Goal: Task Accomplishment & Management: Complete application form

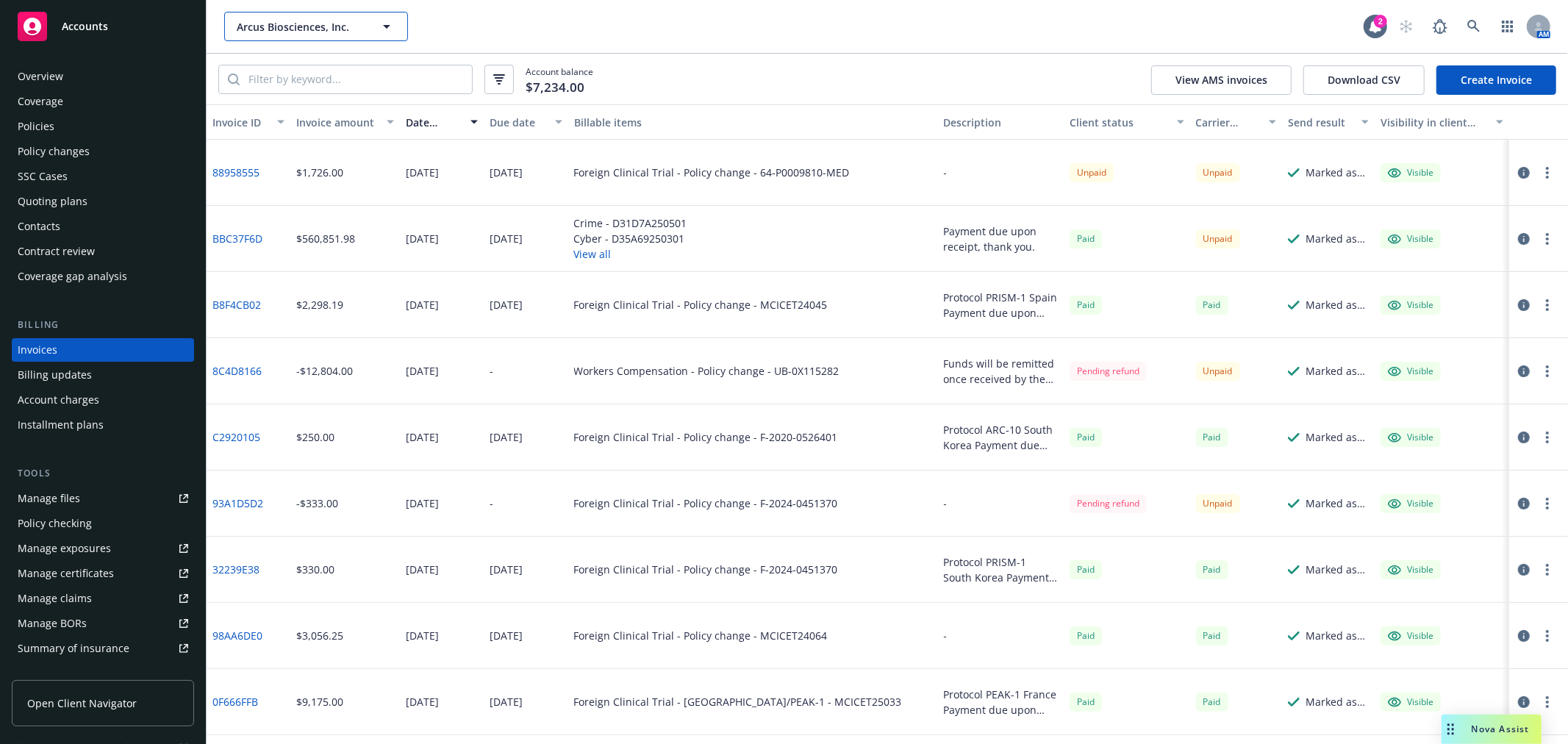
click at [287, 29] on span "Arcus Biosciences, Inc." at bounding box center [300, 26] width 127 height 15
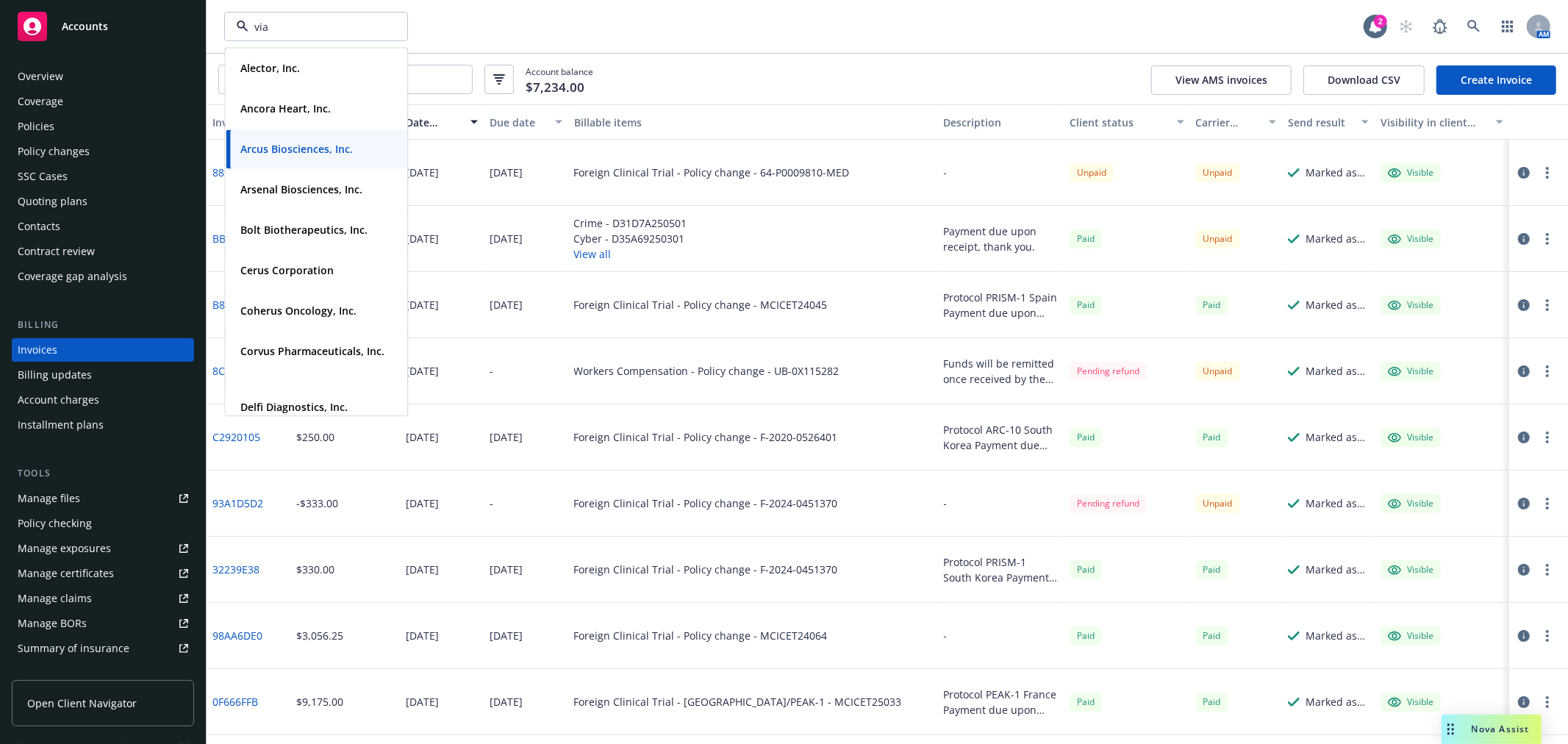
type input "vial"
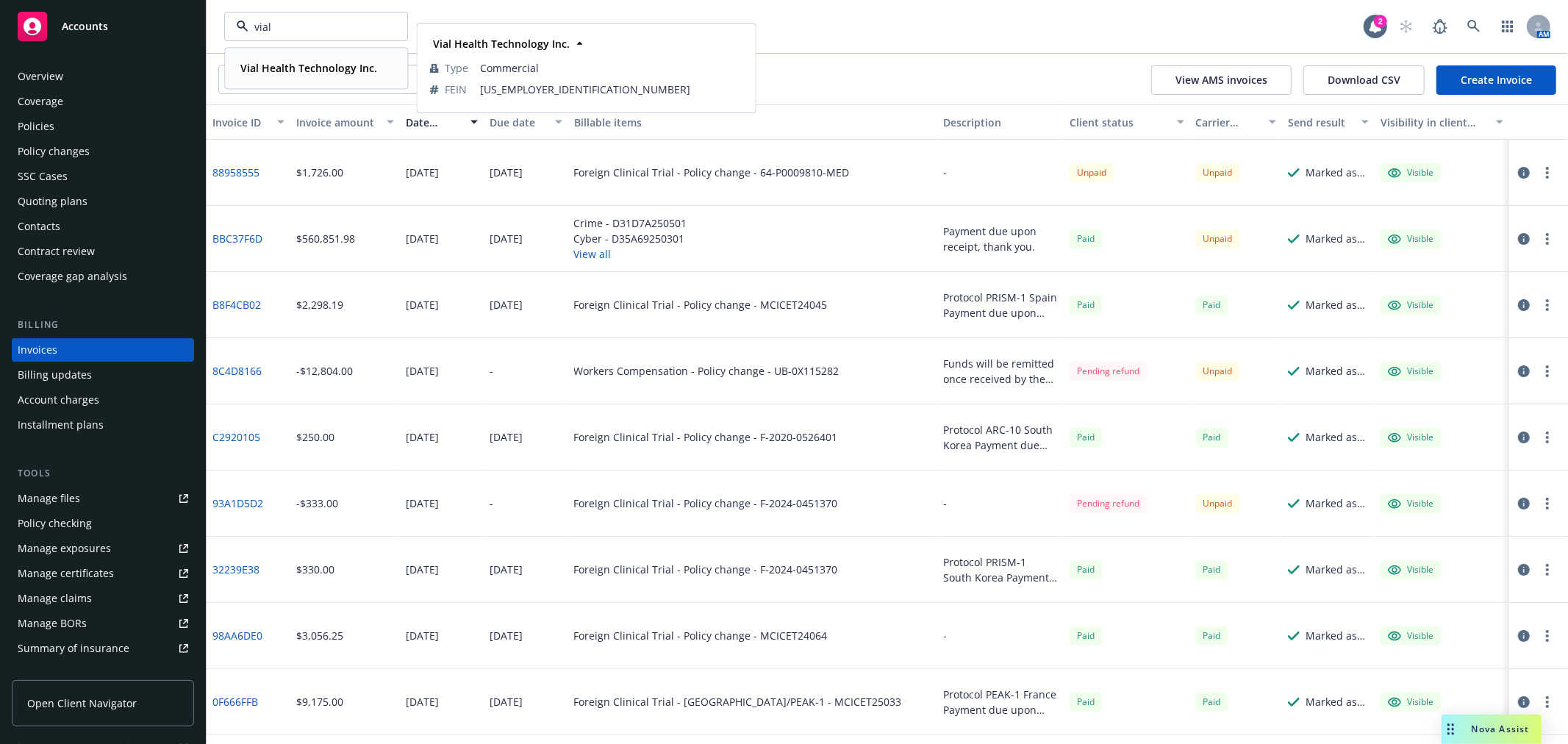
click at [295, 63] on strong "Vial Health Technology Inc." at bounding box center [309, 68] width 137 height 14
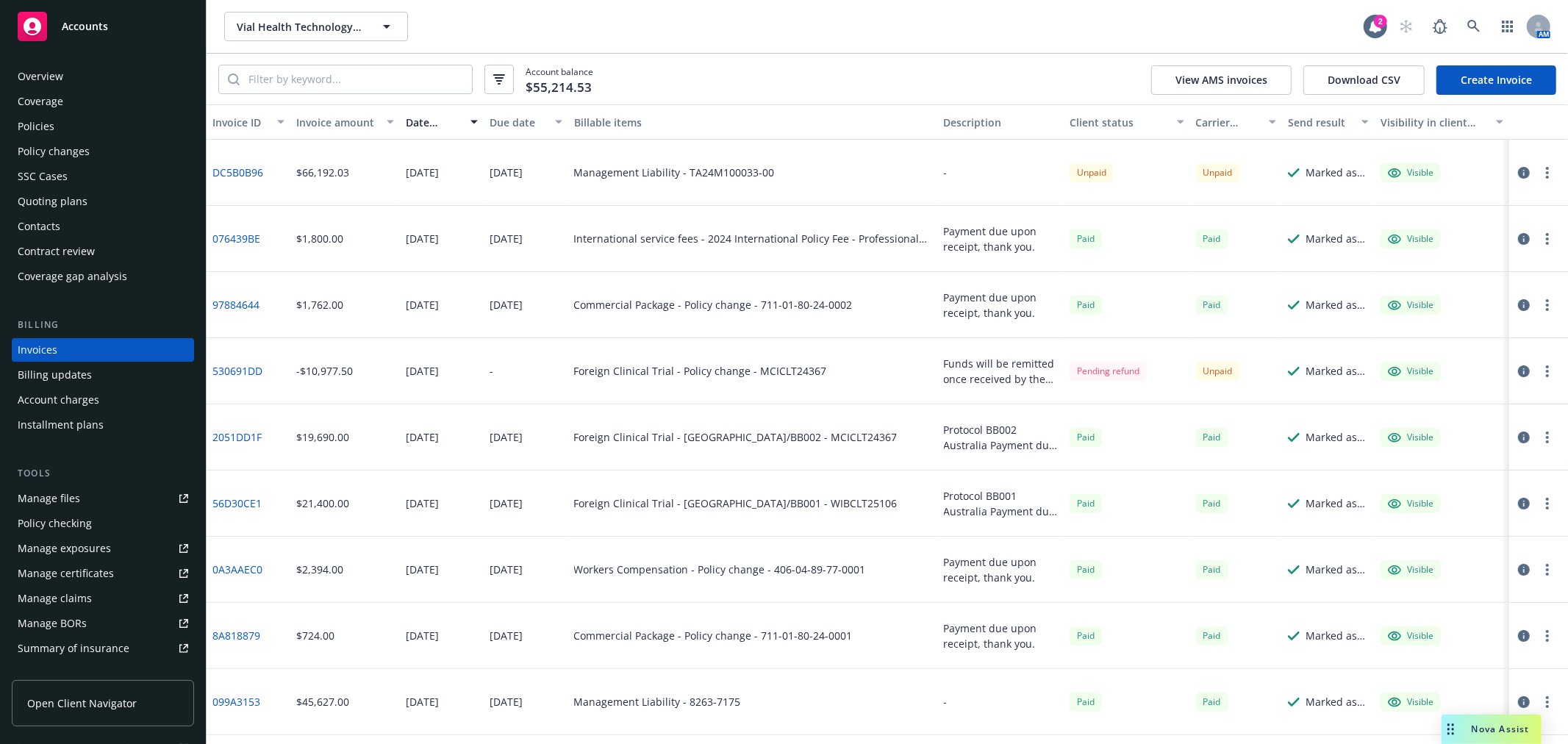
click at [60, 123] on div "Policies" at bounding box center [103, 126] width 171 height 23
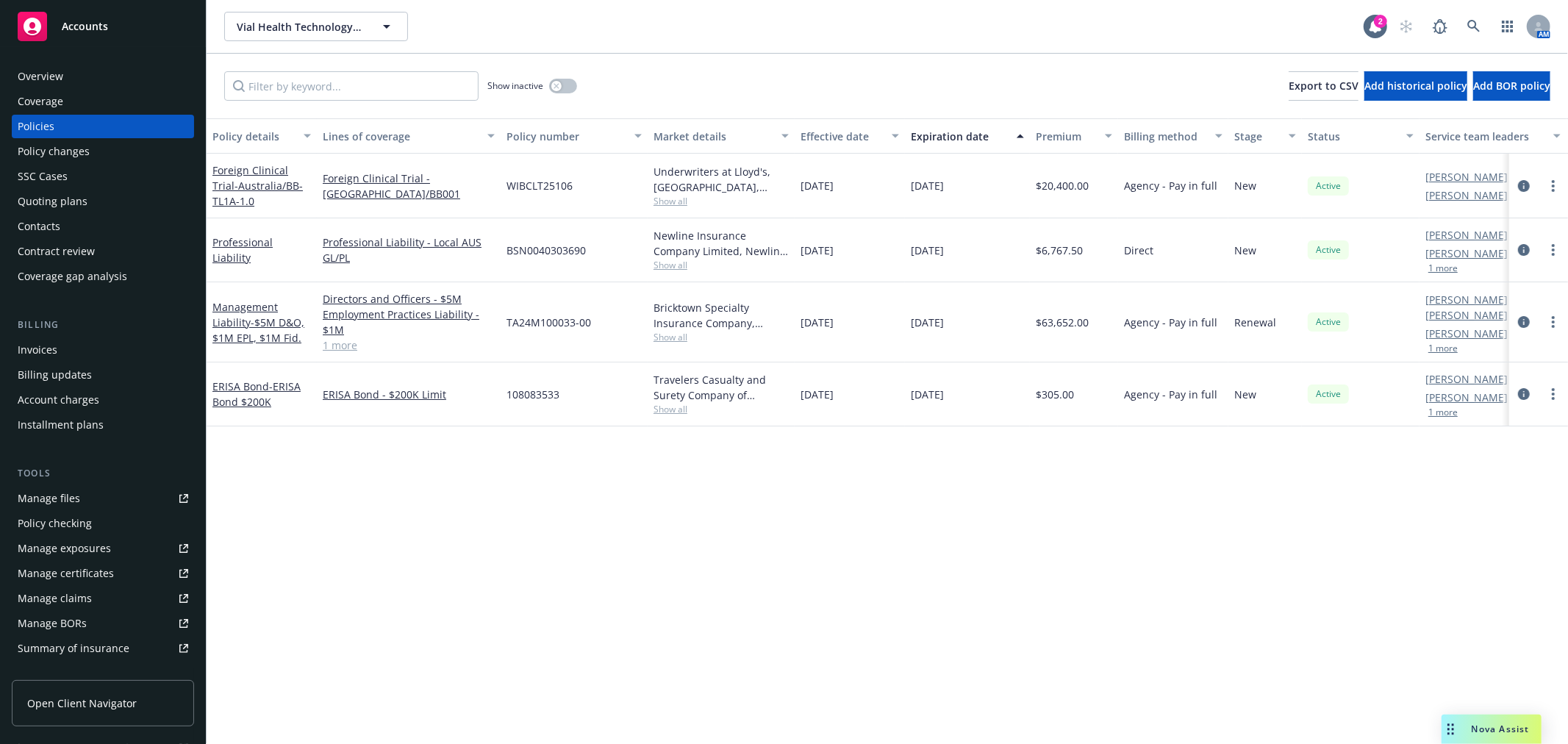
click at [75, 197] on div "Quoting plans" at bounding box center [53, 201] width 69 height 23
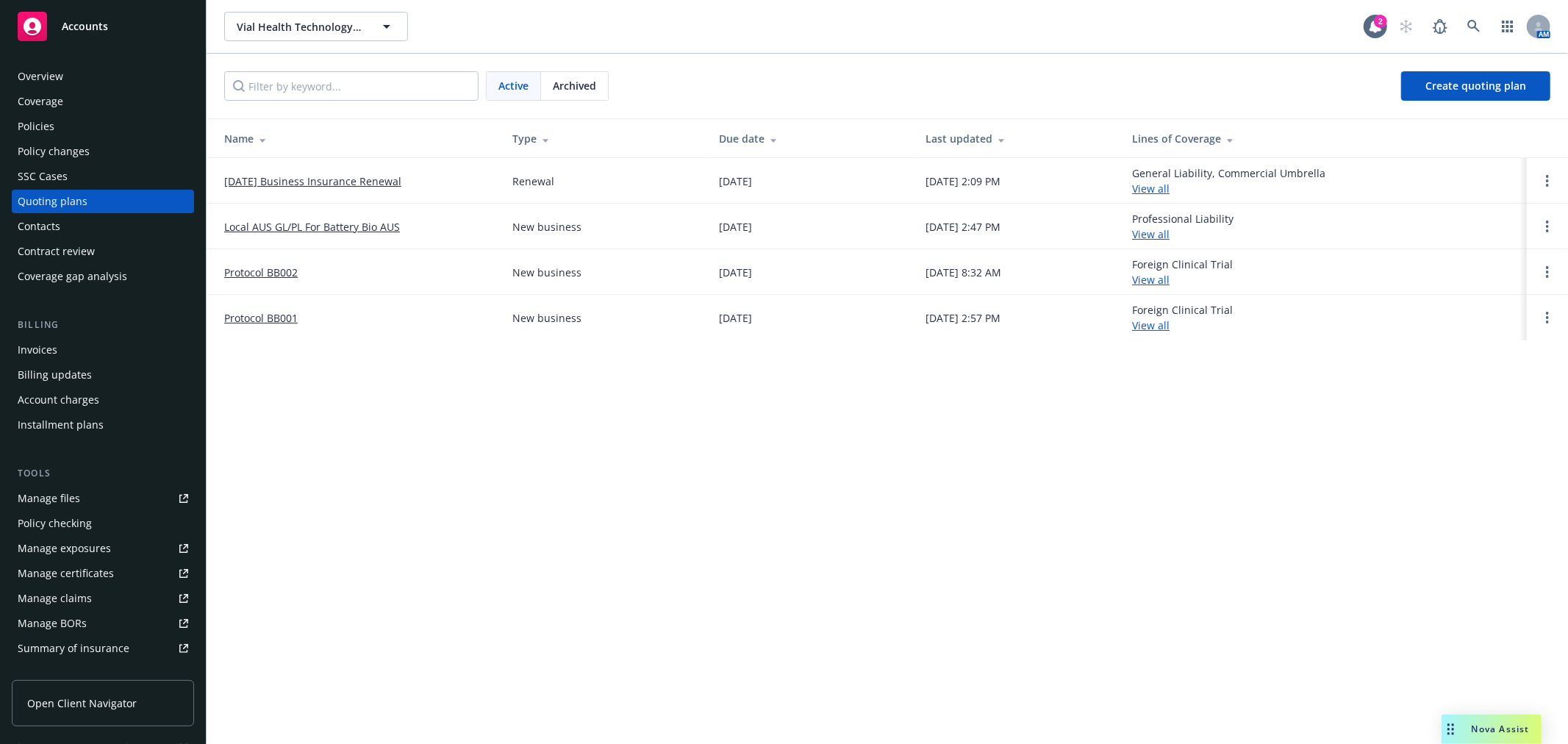
click at [332, 180] on link "[DATE] Business Insurance Renewal" at bounding box center [313, 181] width 177 height 15
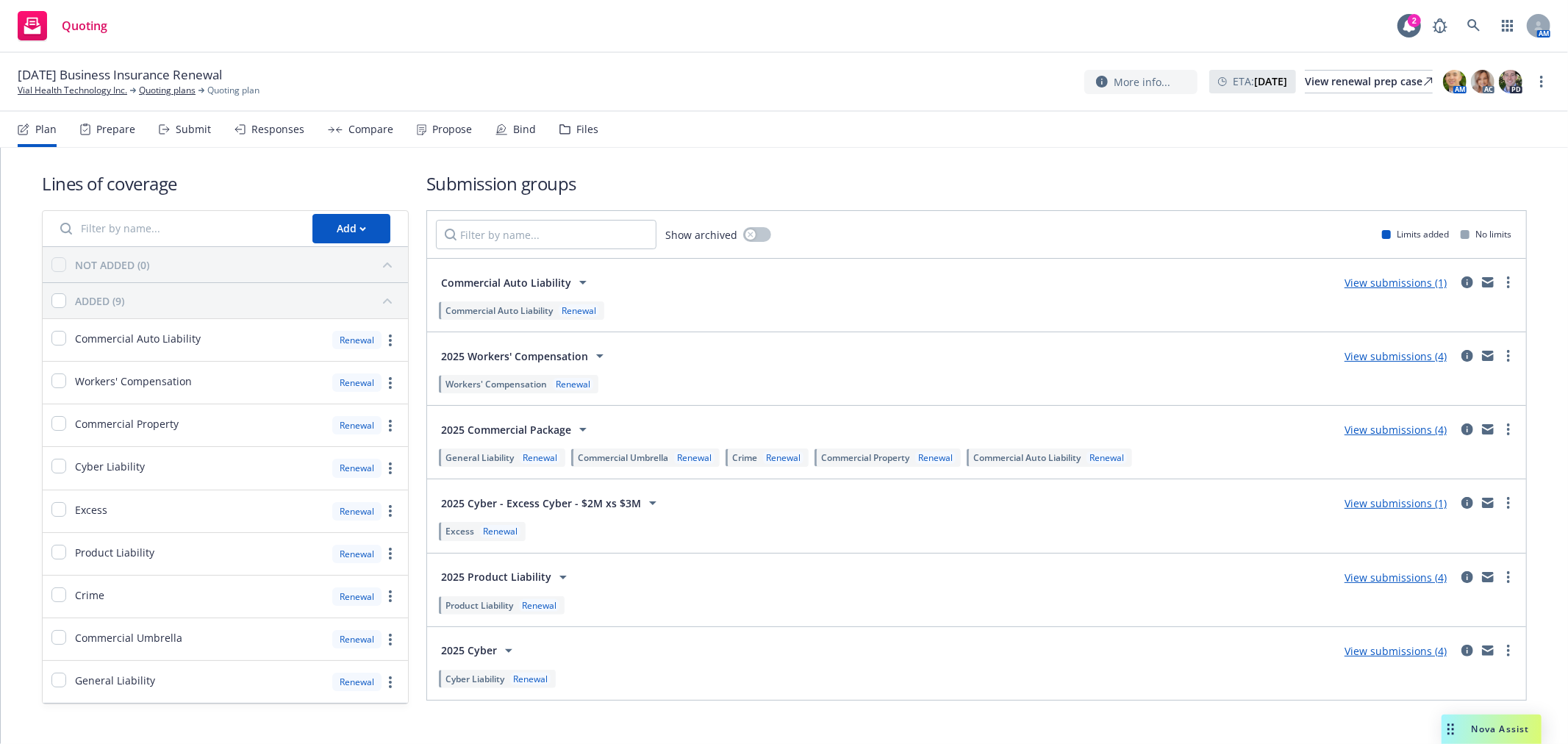
click at [513, 127] on div "Bind" at bounding box center [524, 130] width 23 height 12
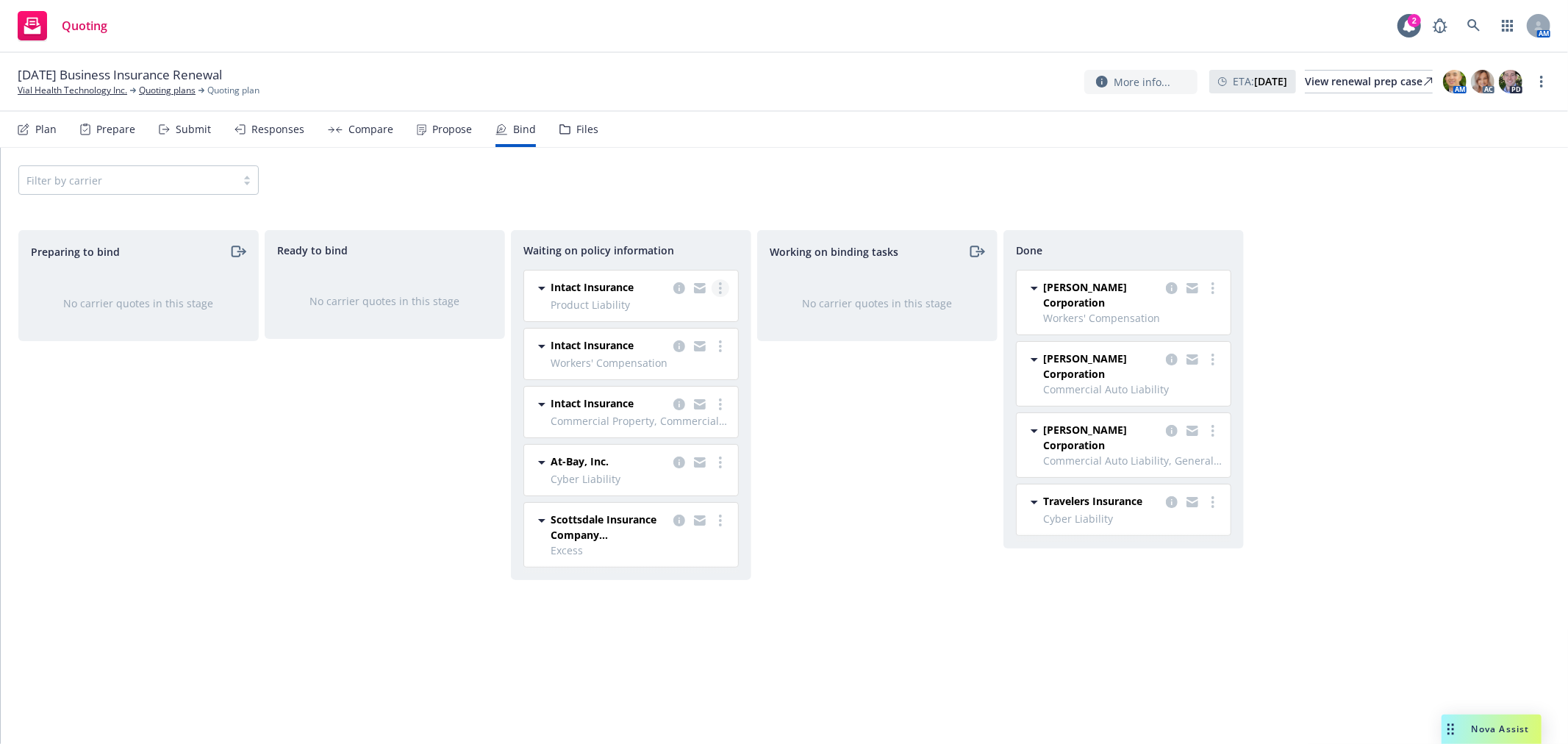
click at [724, 287] on link "more" at bounding box center [720, 288] width 18 height 18
click at [696, 315] on span "Create policies" at bounding box center [649, 318] width 108 height 14
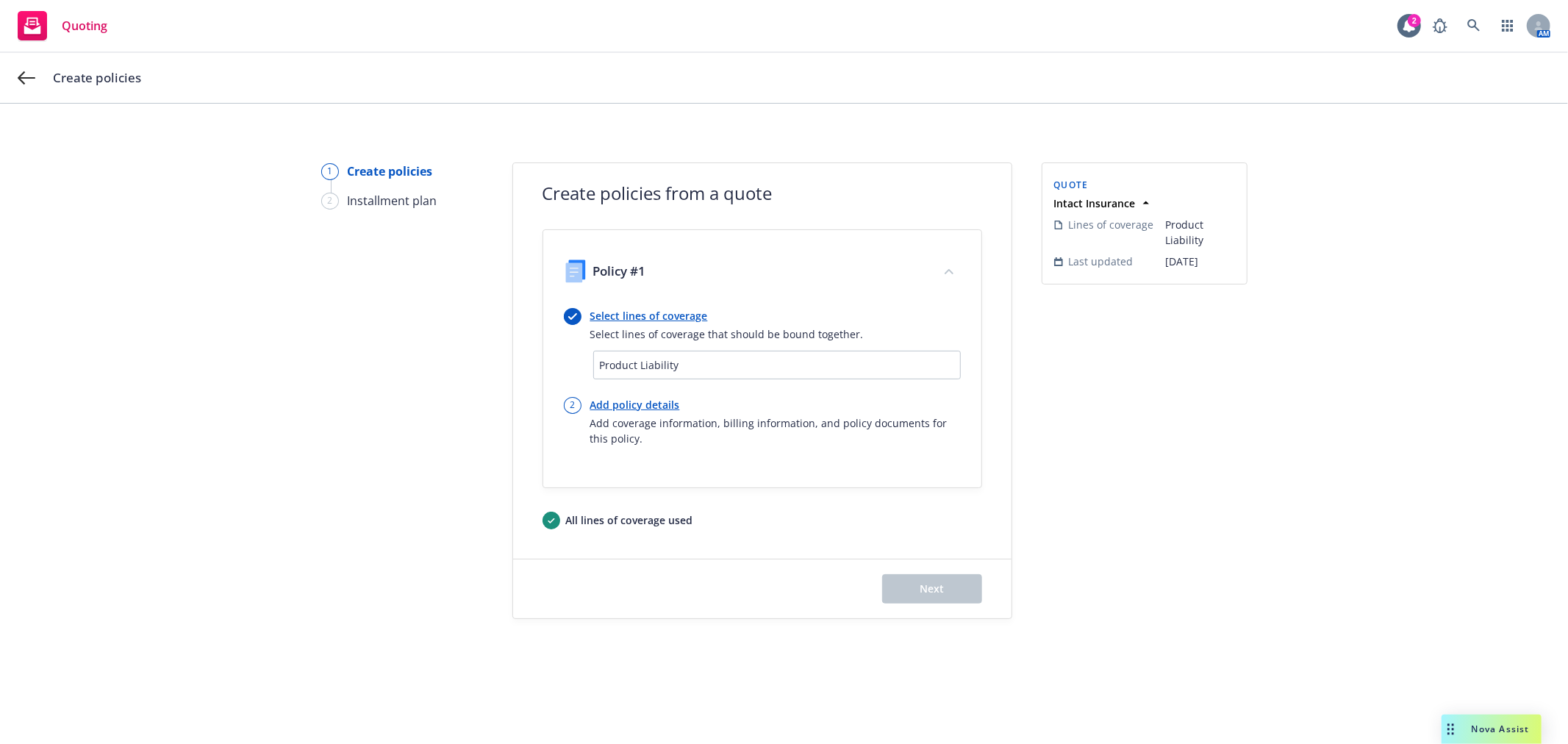
click at [622, 400] on link "Add policy details" at bounding box center [776, 405] width 371 height 15
select select "12"
select select "CA"
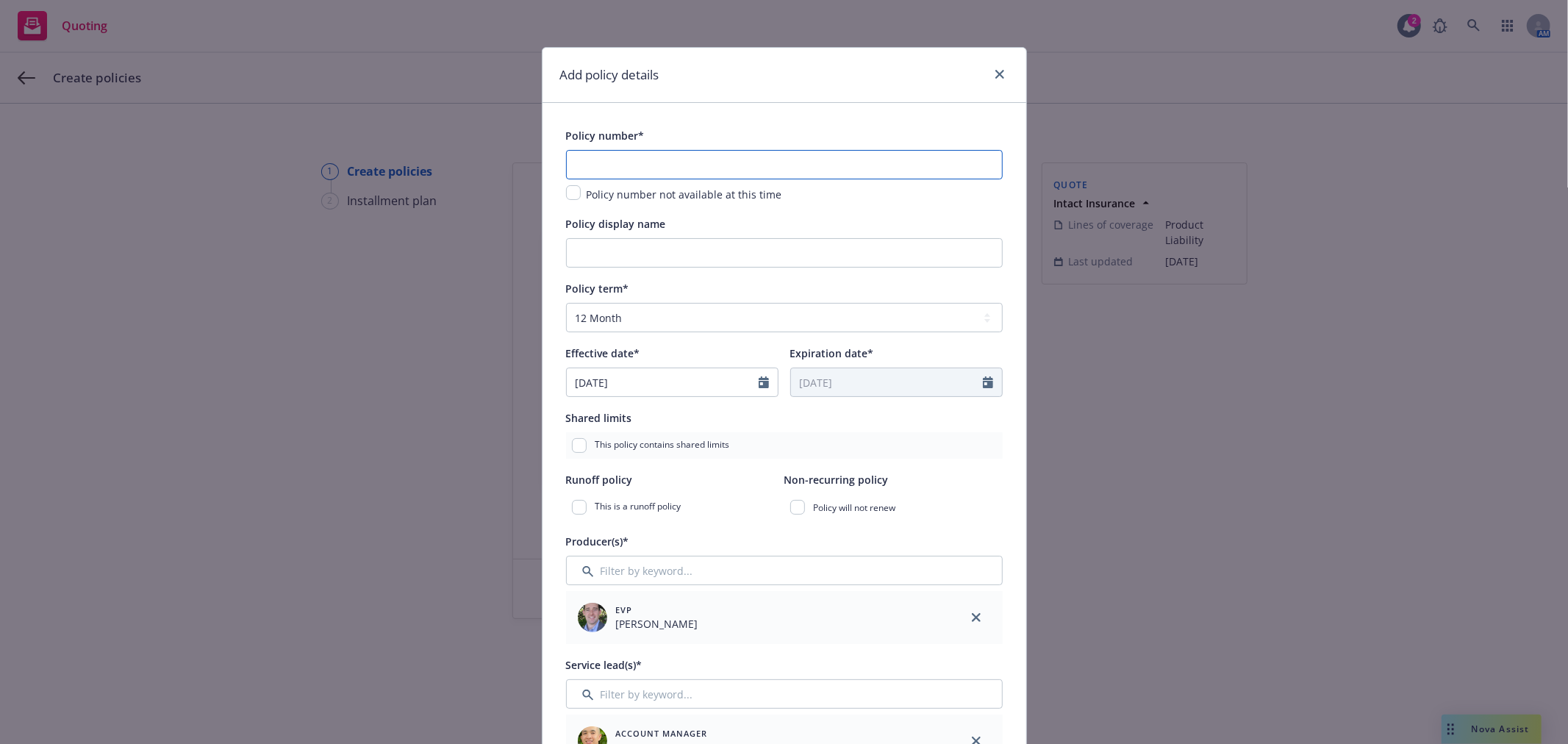
click at [658, 162] on input "text" at bounding box center [784, 164] width 437 height 29
paste input "850-00-01-68-0003"
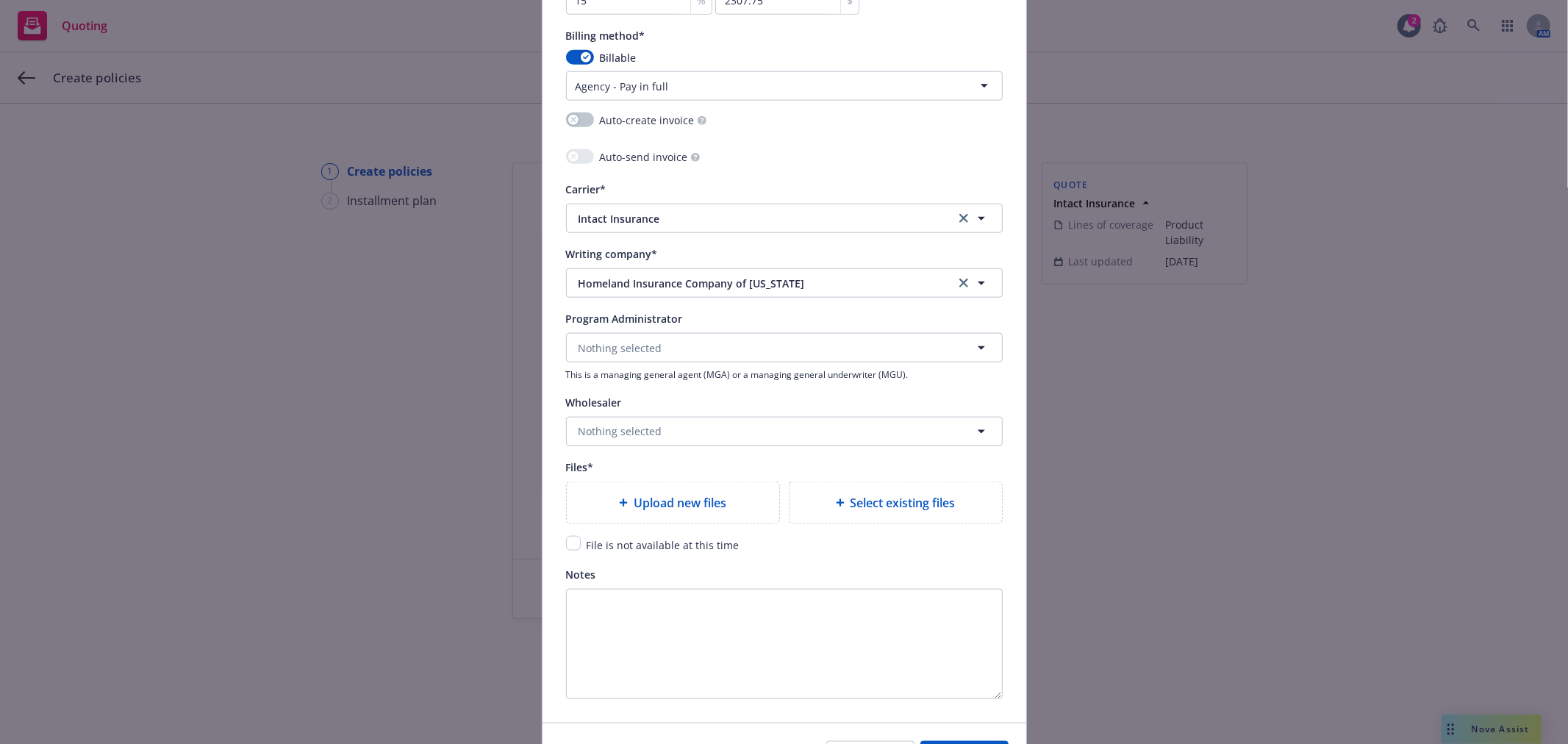
scroll to position [1388, 0]
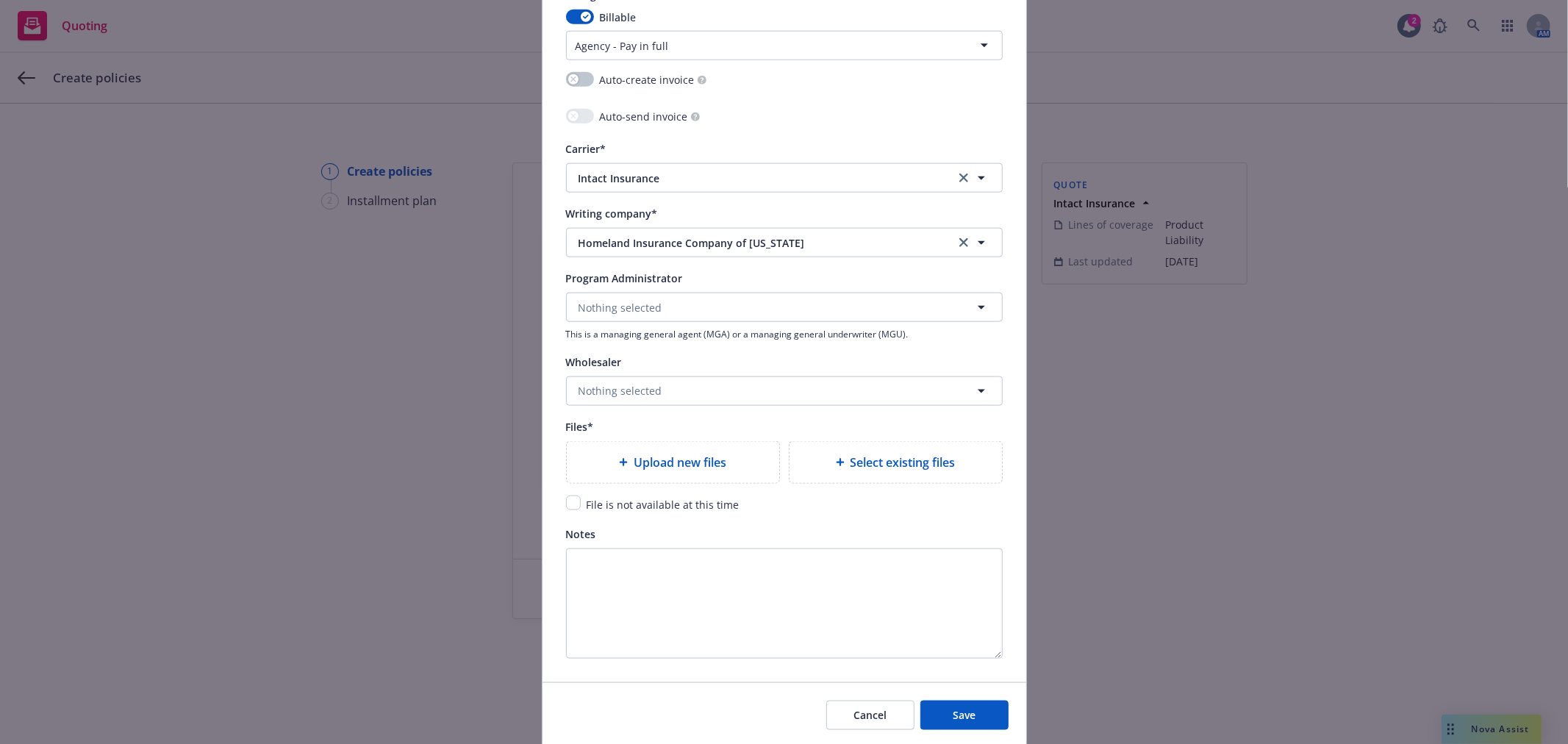
type input "850-00-01-68-0003"
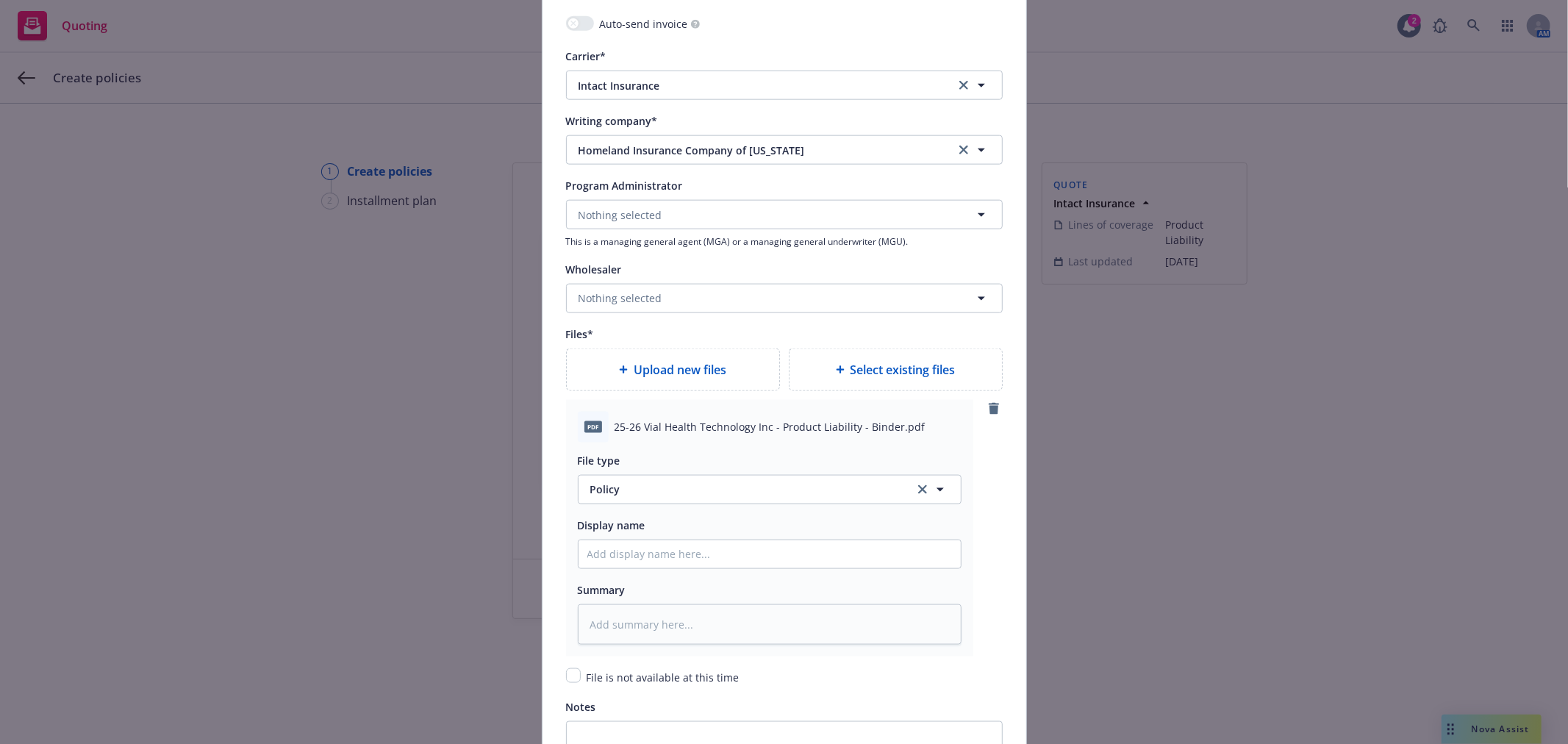
scroll to position [1553, 0]
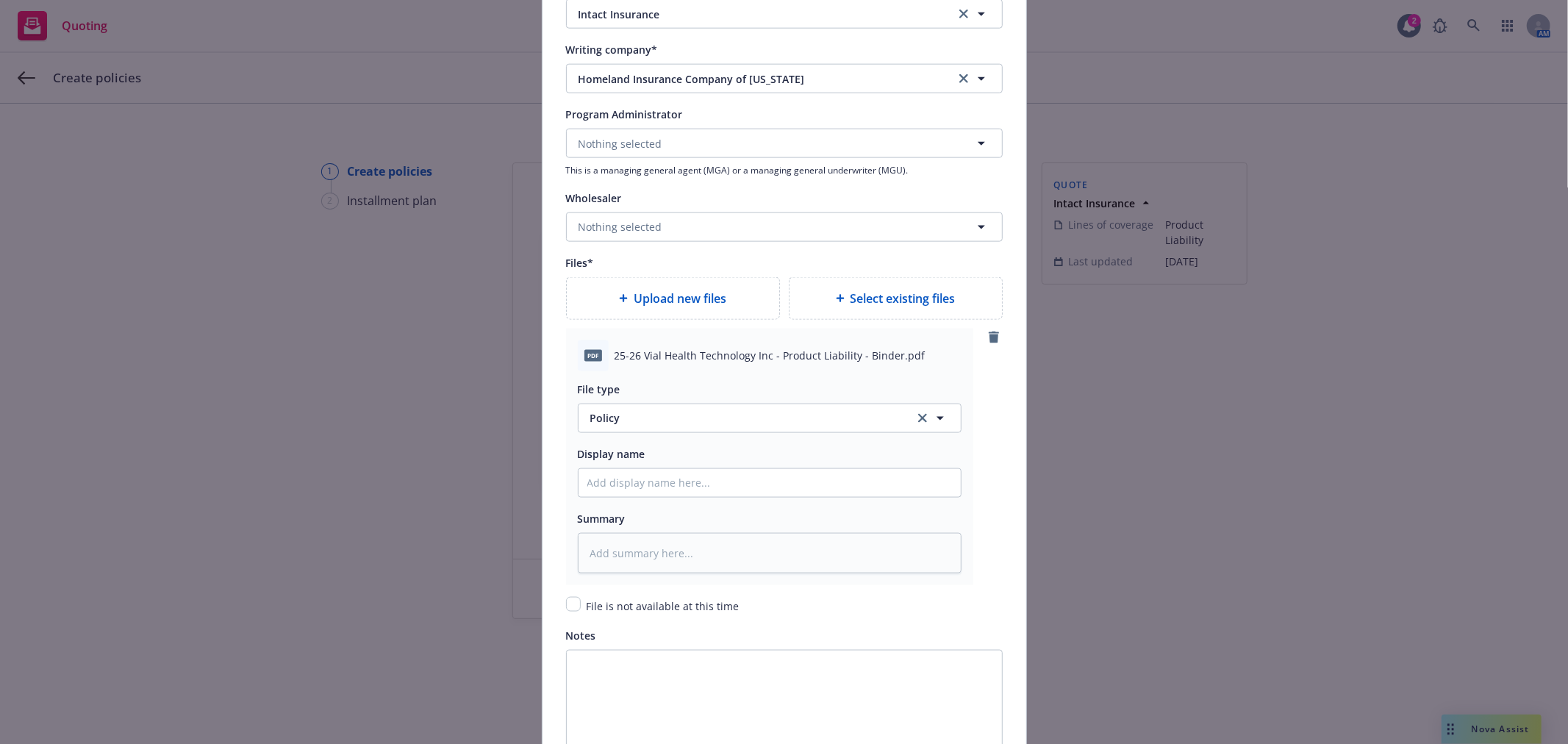
click at [644, 405] on div "File type Policy Policy" at bounding box center [769, 407] width 384 height 53
click at [652, 426] on span "Policy" at bounding box center [744, 418] width 307 height 15
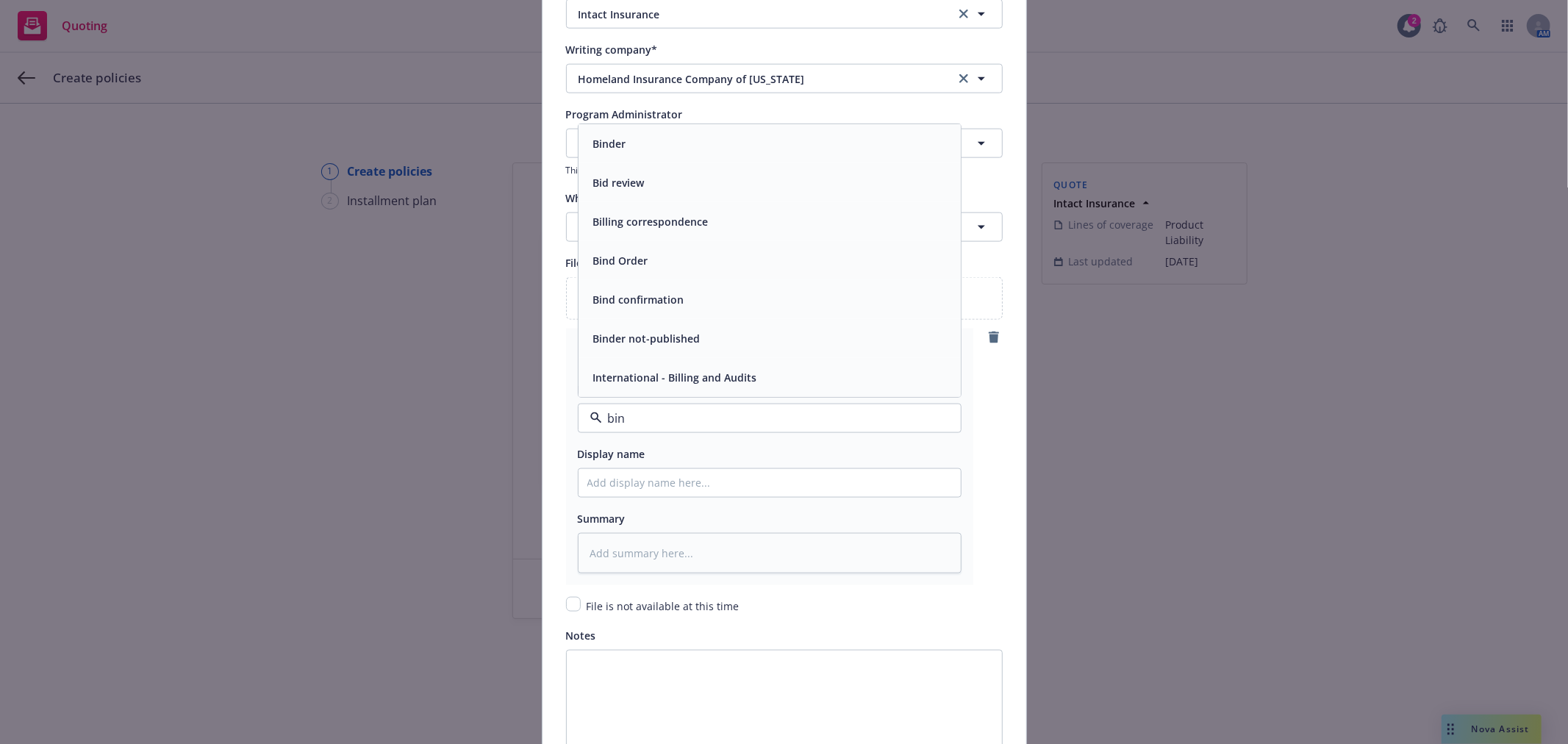
type input "bind"
click at [651, 269] on div "Binder" at bounding box center [770, 260] width 364 height 22
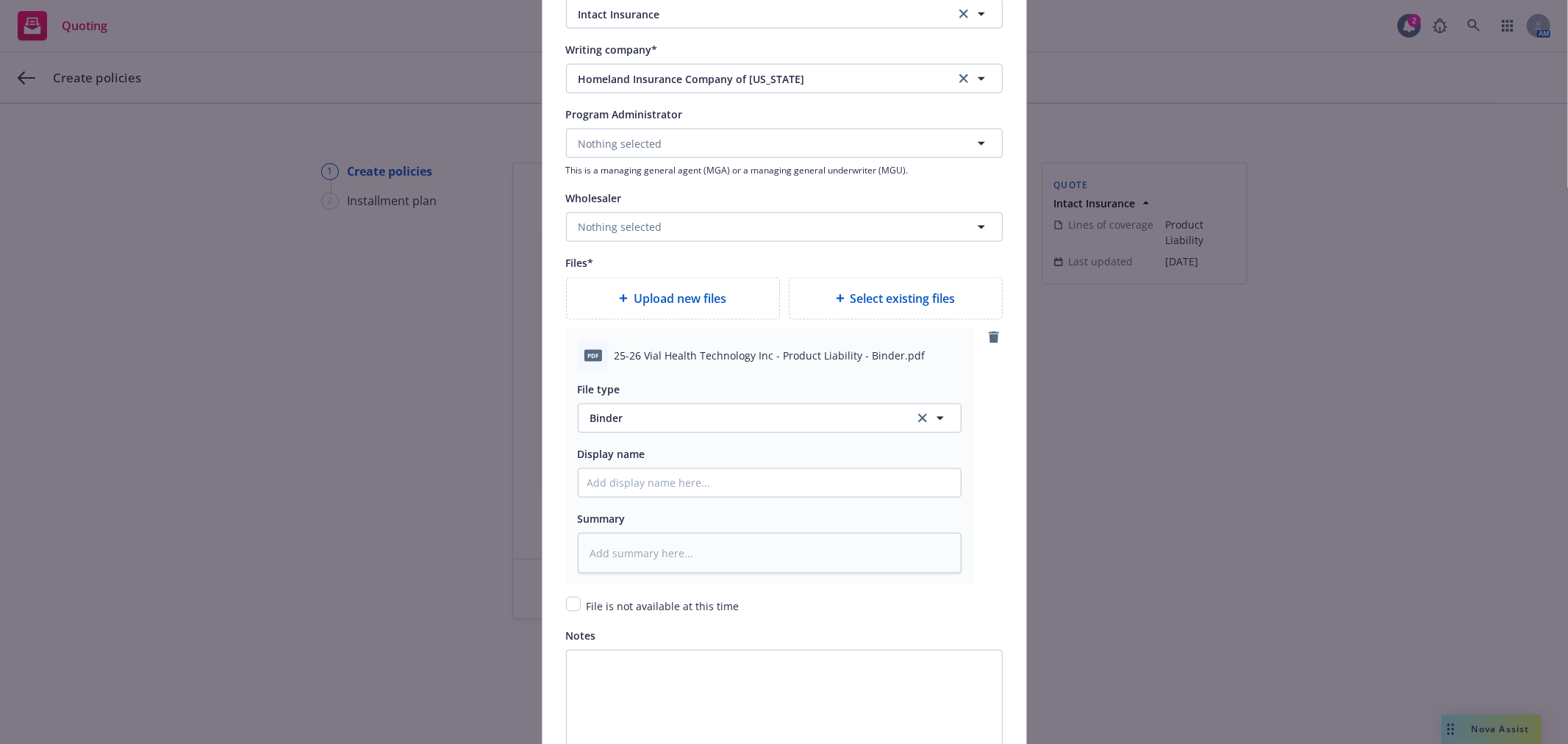
click at [657, 364] on span "25-26 Vial Health Technology Inc - Product Liability - Binder.pdf" at bounding box center [770, 355] width 311 height 15
click at [656, 364] on span "25-26 Vial Health Technology Inc - Product Liability - Binder.pdf" at bounding box center [770, 355] width 311 height 15
copy span "25-26 Vial Health Technology Inc - Product Liability - Binder.pdf"
click at [638, 489] on input "Policy display name" at bounding box center [769, 484] width 382 height 28
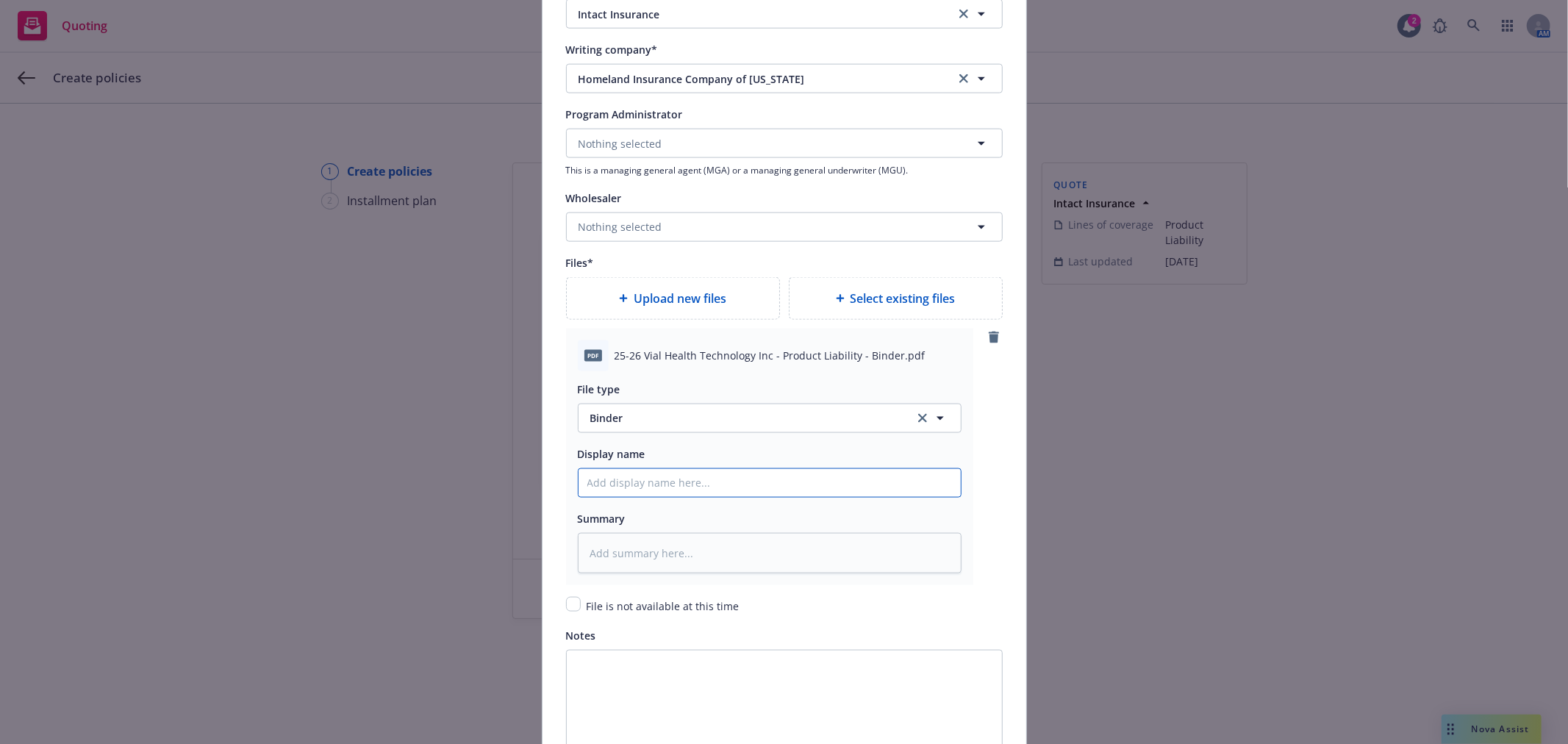
paste input "25-26 Vial Health Technology Inc - Product Liability - Binder.pdf"
type textarea "x"
type input "25-26 Vial Health Technology Inc - Product Liability - Binder.pdf"
type textarea "x"
type input "25-26 Vial Health Technology Inc - Product Liability - Binder.pd"
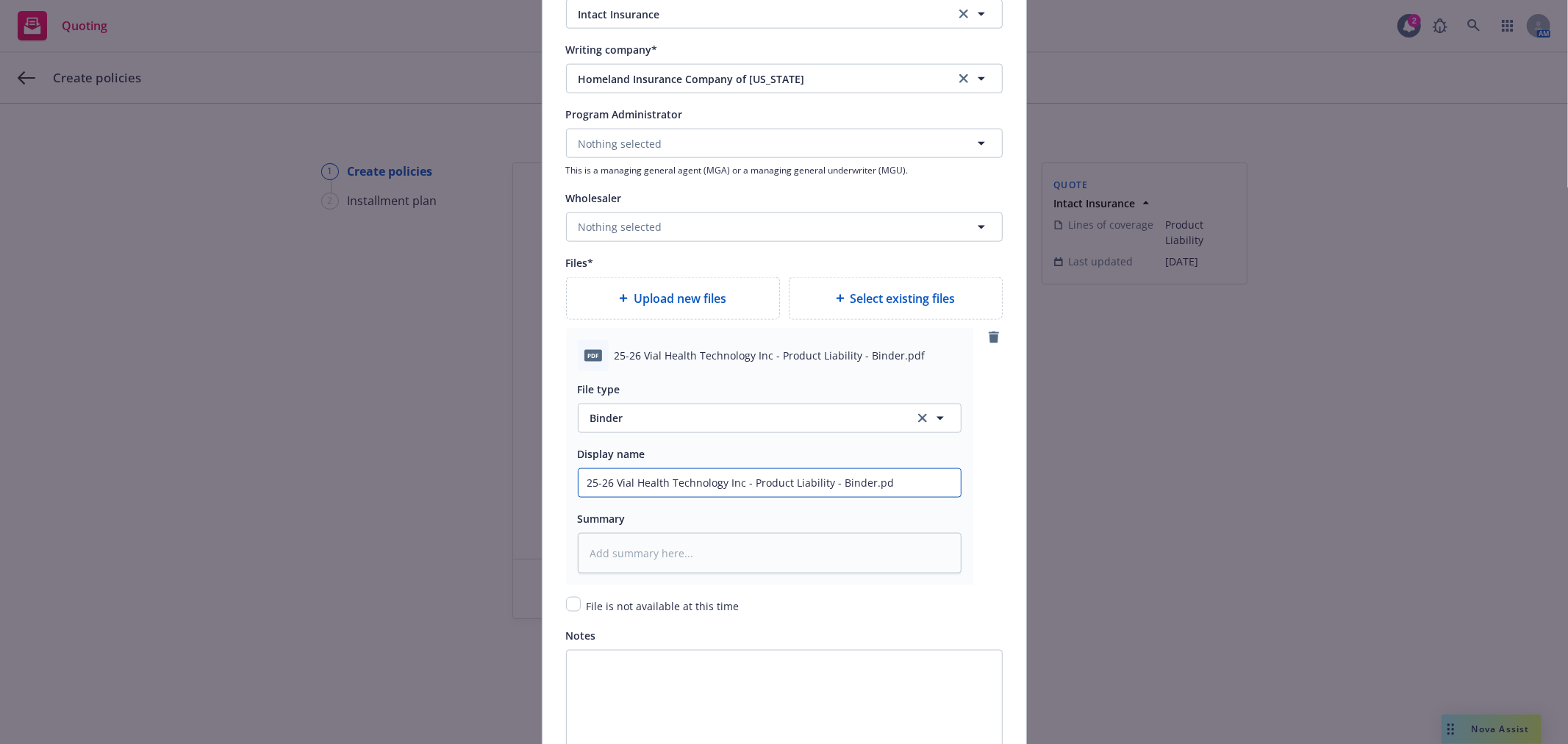
type textarea "x"
type input "25-26 Vial Health Technology Inc - Product Liability - Binder.p"
type textarea "x"
type input "25-26 Vial Health Technology Inc - Product Liability - Binder."
type textarea "x"
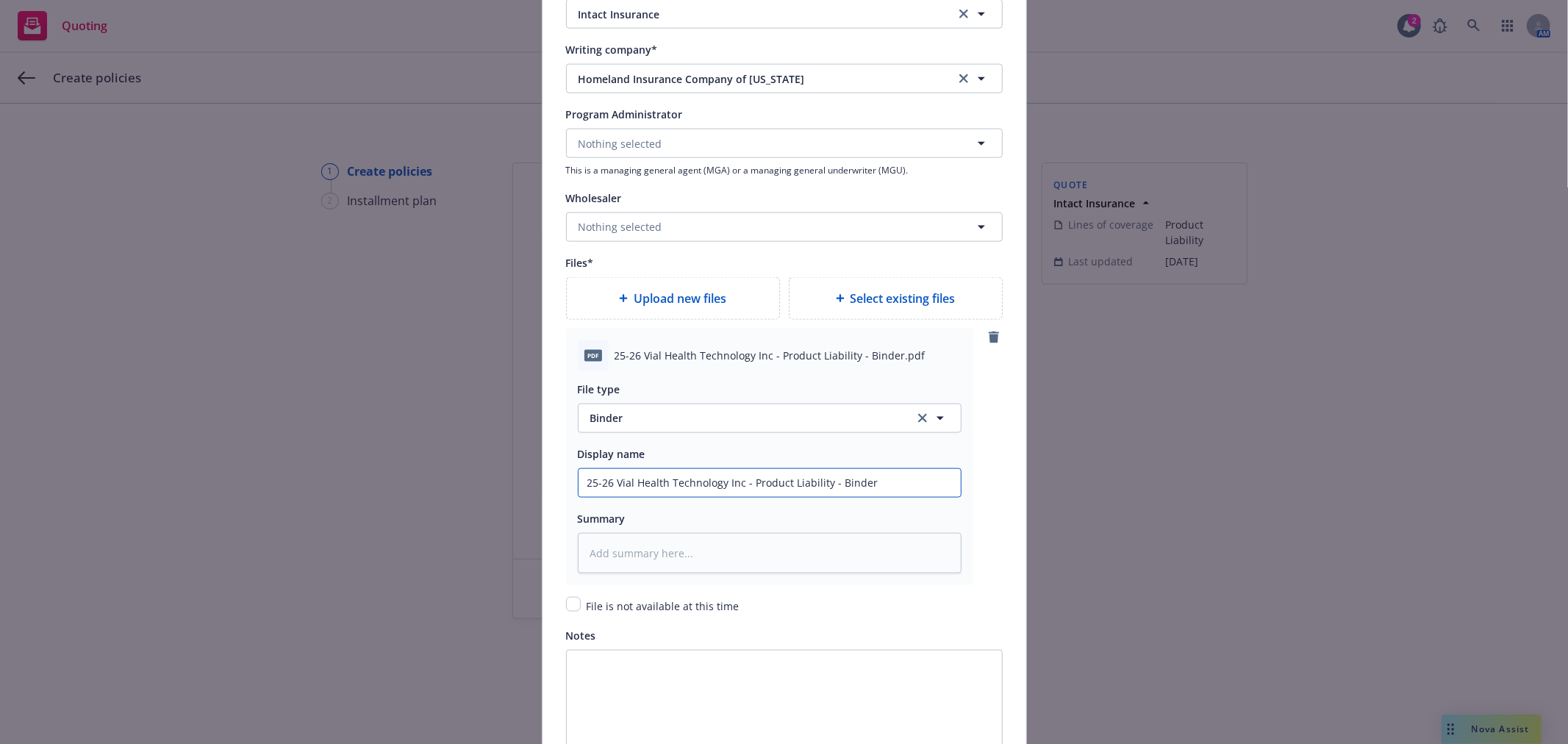
type input "25-26 Vial Health Technology Inc - Product Liability - Binder"
type textarea "x"
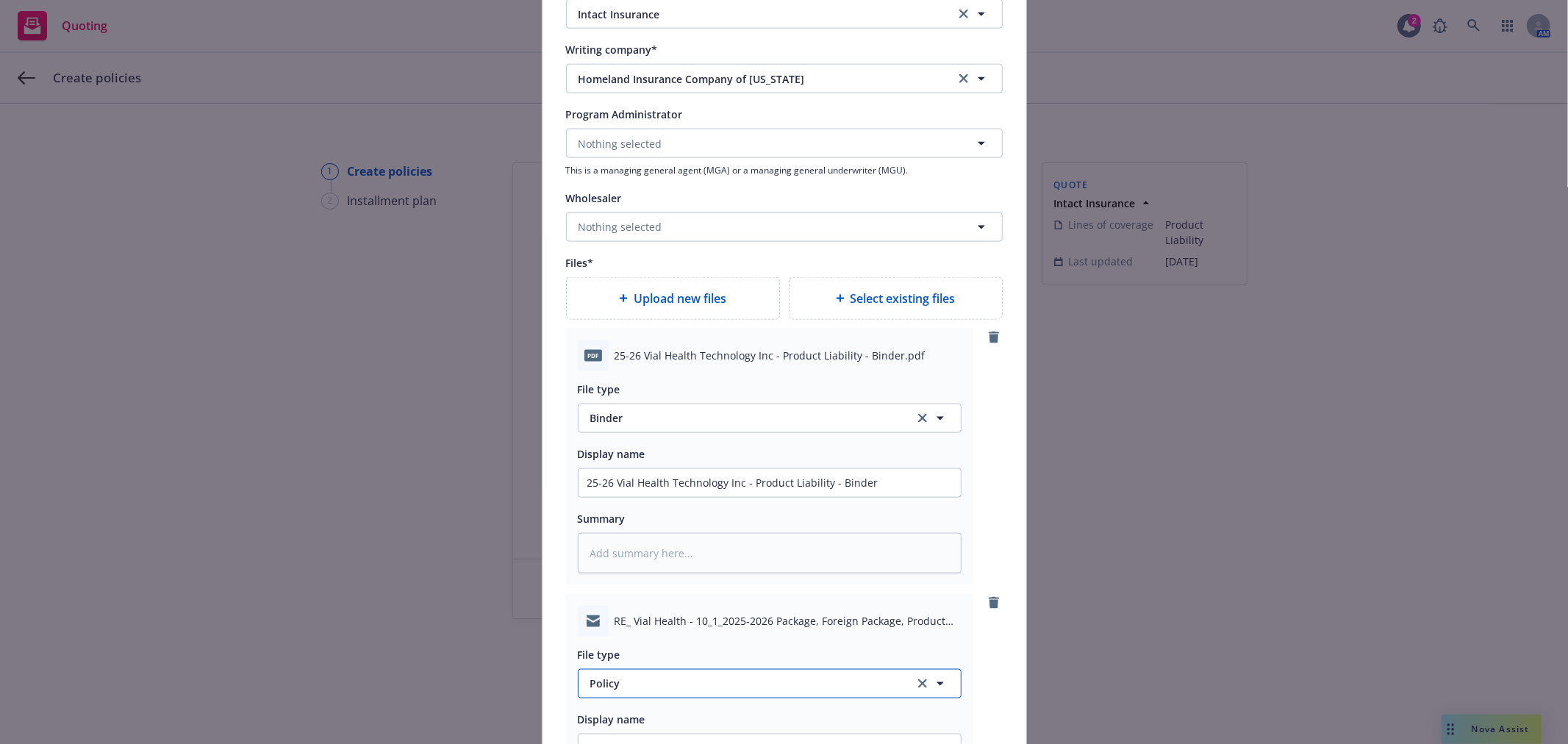
click at [633, 691] on span "Policy" at bounding box center [744, 684] width 307 height 15
type input "email"
click at [625, 645] on div "Email" at bounding box center [770, 643] width 364 height 22
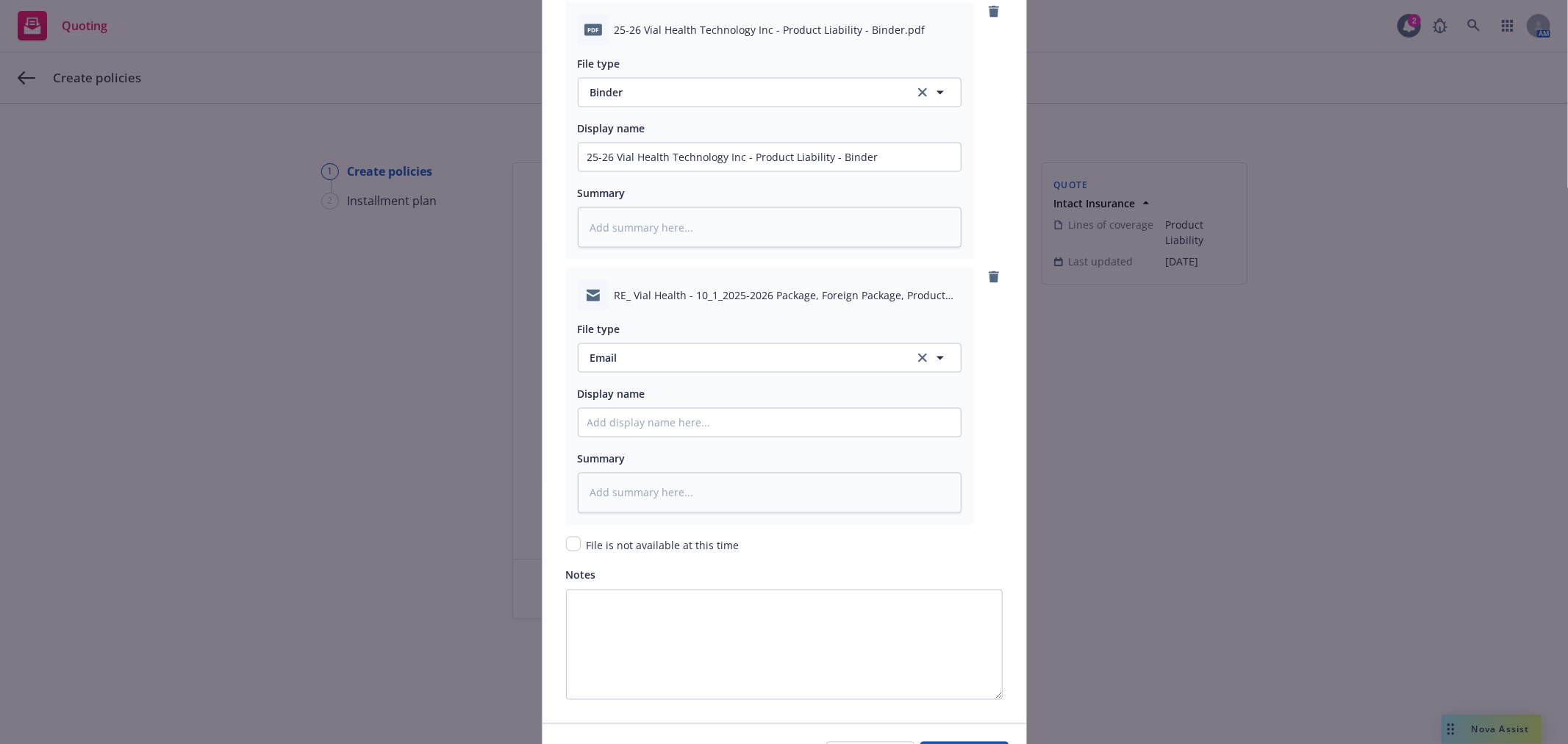
scroll to position [1879, 0]
click at [638, 414] on input "Policy display name" at bounding box center [769, 423] width 382 height 28
paste input "Subject: RE: Vial Health - 10/1/2025-2026 Package, Foreign Package, Product Lia…"
type textarea "x"
type input "Subject: RE: Vial Health - 10/1/2025-2026 Package, Foreign Package, Product Lia…"
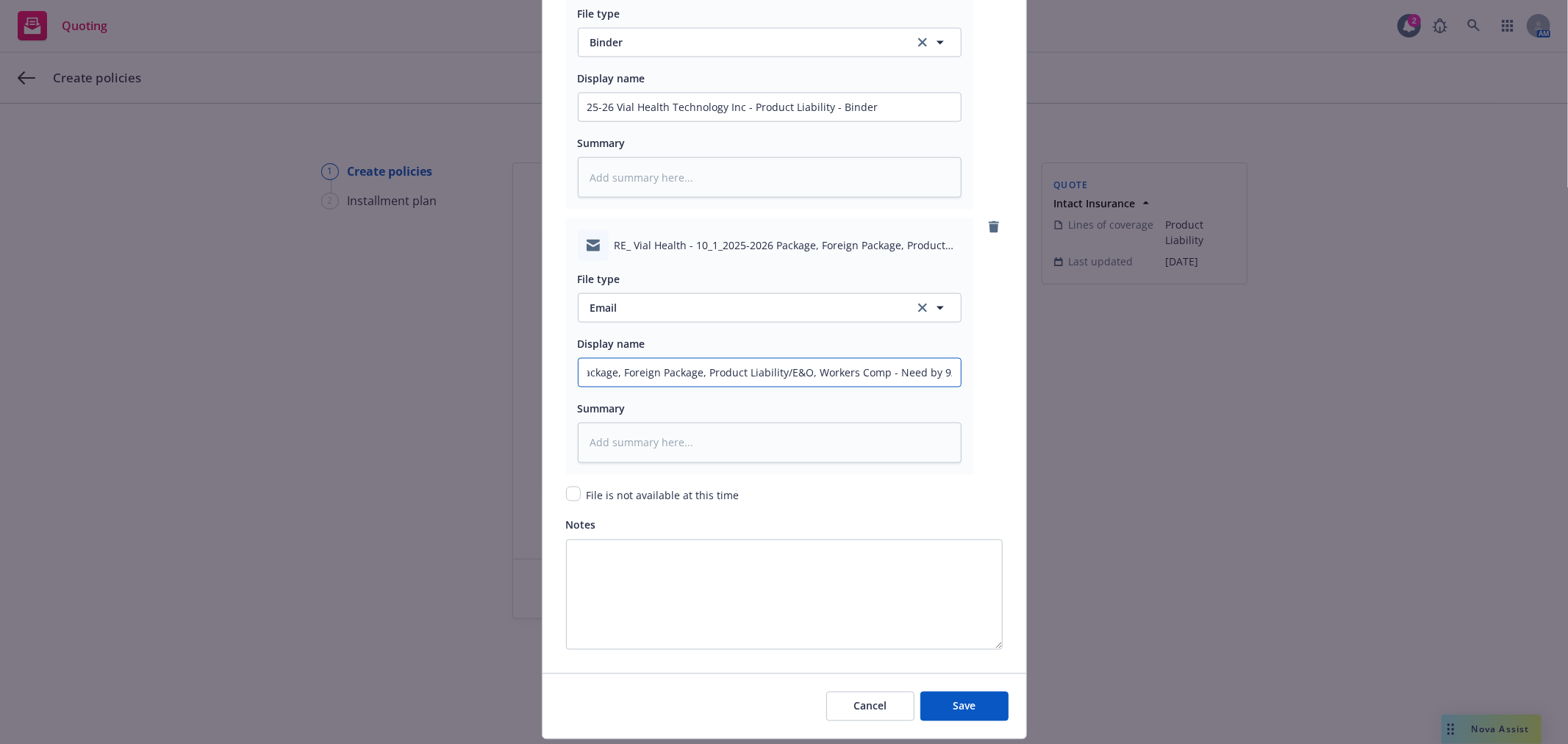
scroll to position [1977, 0]
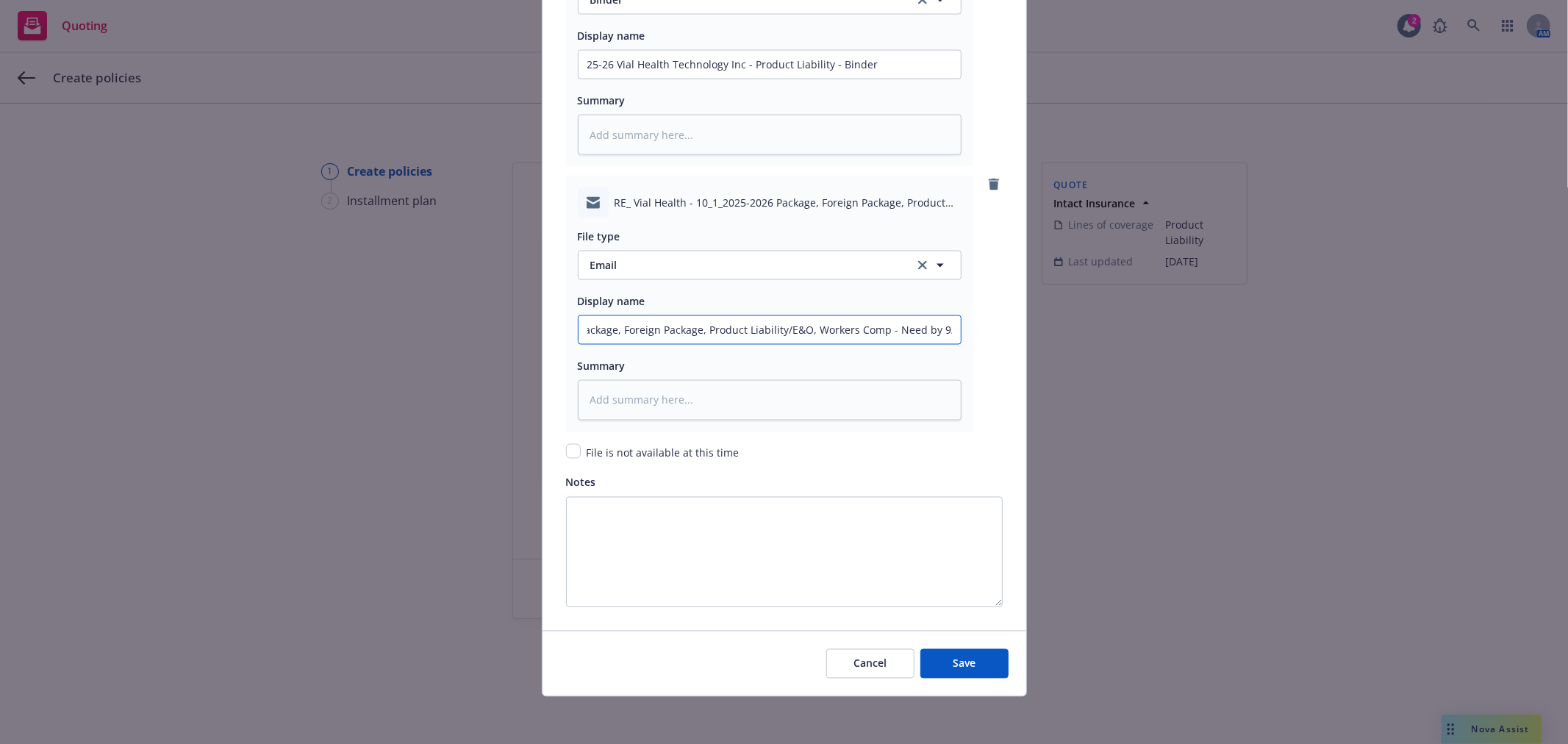
click at [772, 325] on input "Subject: RE: Vial Health - 10/1/2025-2026 Package, Foreign Package, Product Lia…" at bounding box center [769, 331] width 382 height 28
drag, startPoint x: 694, startPoint y: 327, endPoint x: 603, endPoint y: 324, distance: 91.0
click at [603, 324] on input "Subject: RE: Vial Health - 10/1/2025-2026 Package, Foreign Package, Product Lia…" at bounding box center [769, 331] width 382 height 28
type textarea "x"
type input "Subject: RE: Vial Health - 10/1/2025-2026 PackagProduct Liability/E&O, Workers …"
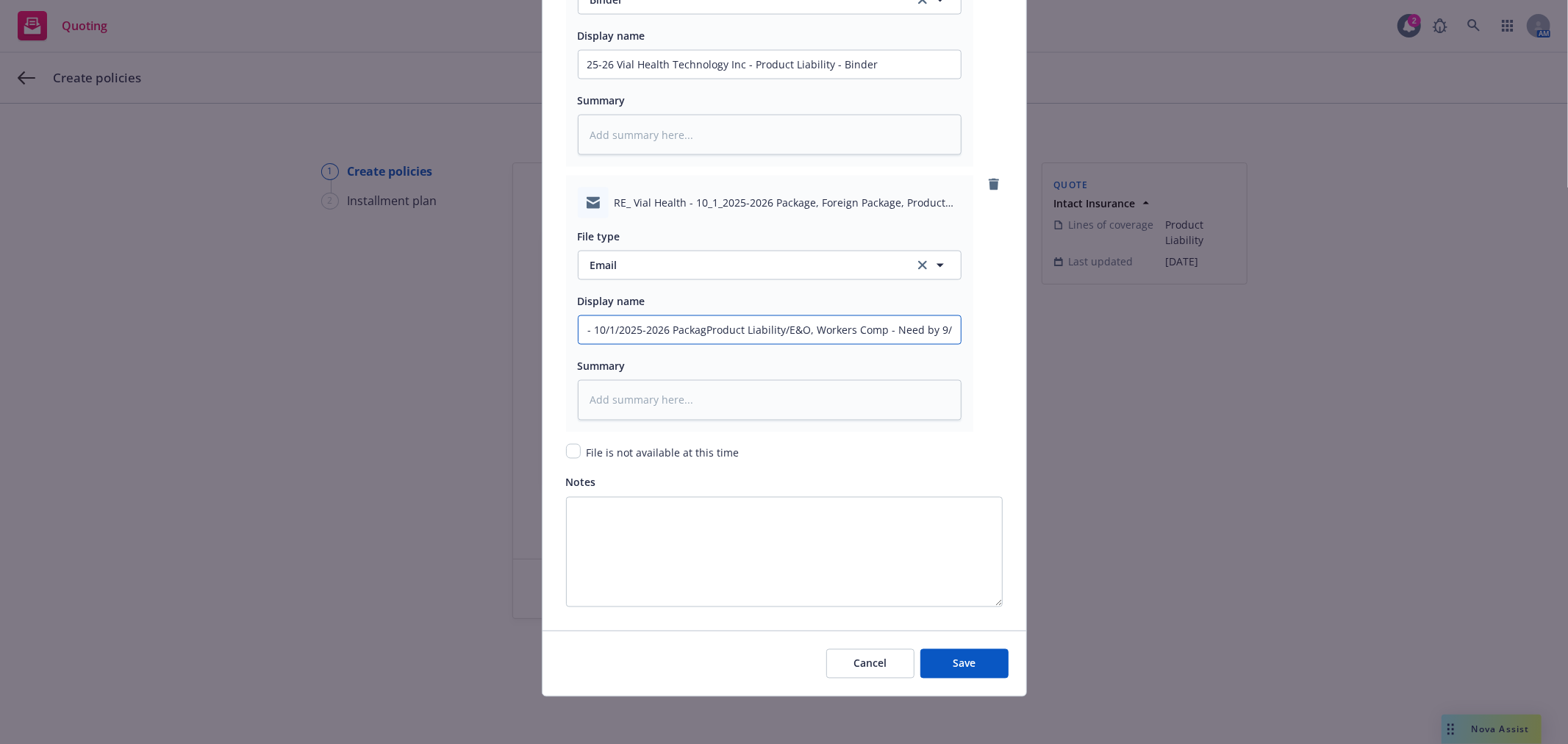
type textarea "x"
type input "Subject: RE: Vial Health - 10/1/2025-2026 PackaProduct Liability/E&O, Workers C…"
type textarea "x"
type input "Subject: RE: Vial Health - 10/1/2025-2026 PackProduct Liability/E&O, Workers Co…"
type textarea "x"
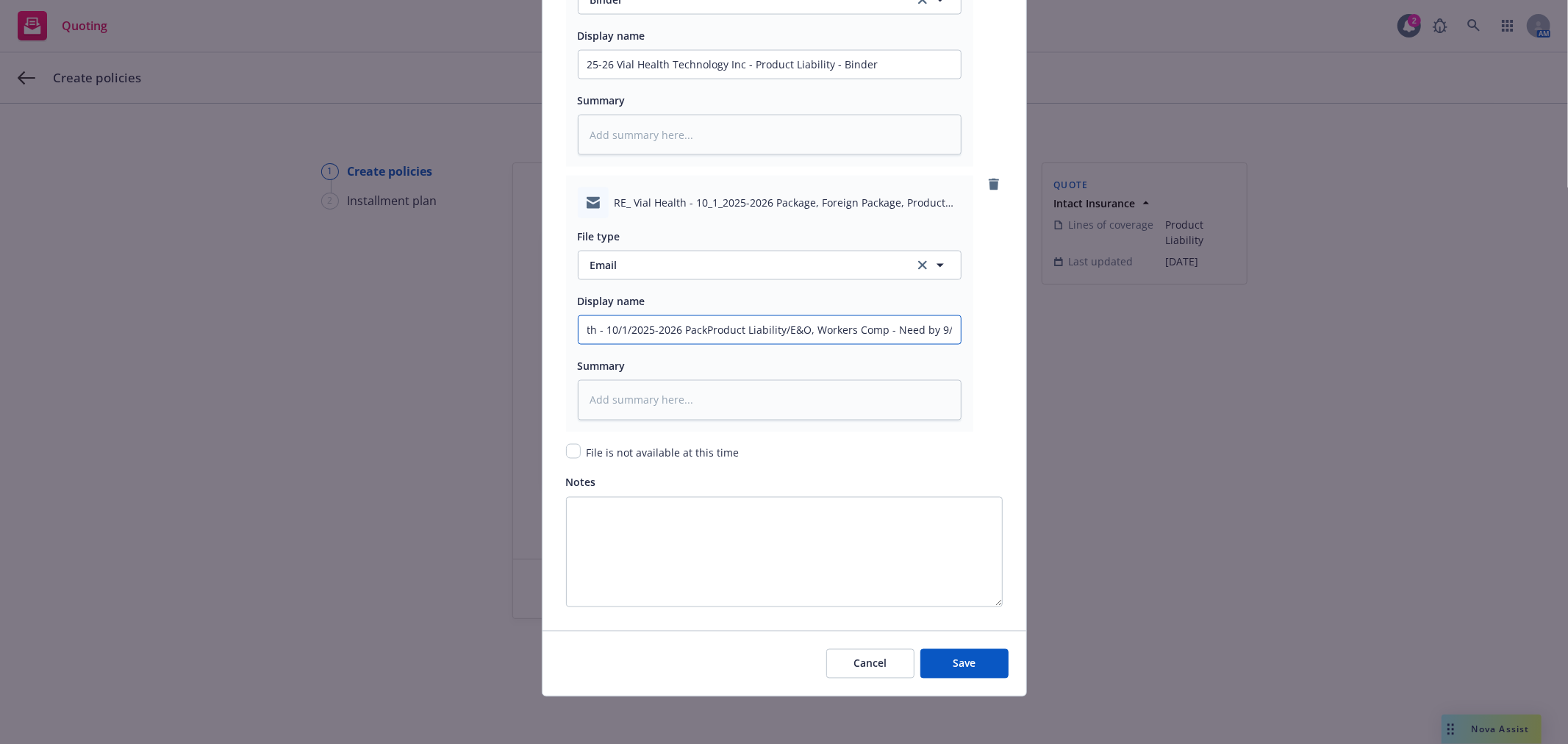
type input "Subject: RE: Vial Health - 10/1/2025-2026 PacProduct Liability/E&O, Workers Com…"
type textarea "x"
type input "Subject: RE: Vial Health - 10/1/2025-2026 PaProduct Liability/E&O, Workers Comp…"
type textarea "x"
type input "Subject: RE: Vial Health - 10/1/2025-2026 PProduct Liability/E&O, Workers Comp …"
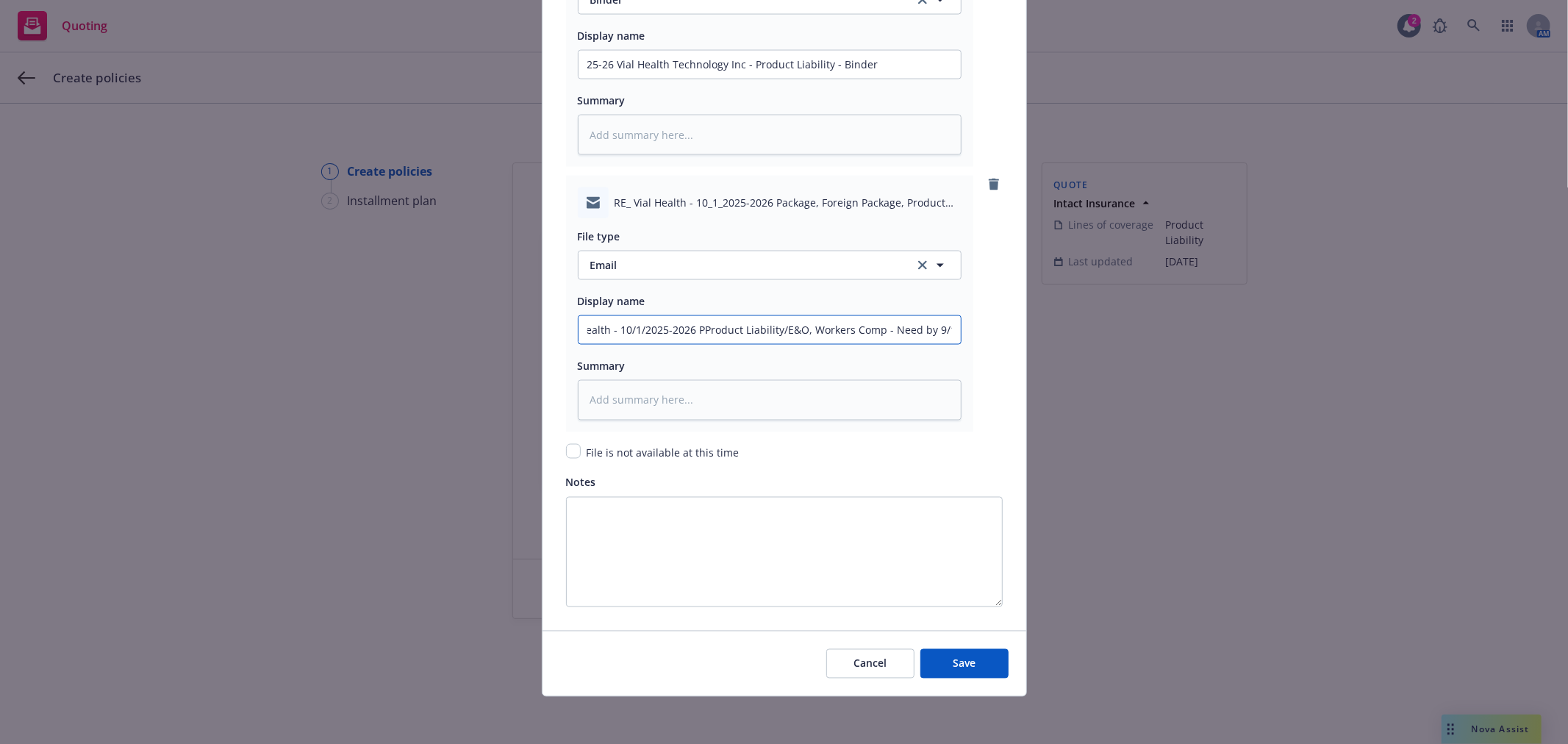
type textarea "x"
type input "Subject: RE: Vial Health - 10/1/2025-2026 Product Liability/E&O, Workers Comp -…"
drag, startPoint x: 798, startPoint y: 326, endPoint x: 879, endPoint y: 326, distance: 81.0
click at [879, 326] on input "Subject: RE: Vial Health - 10/1/2025-2026 Product Liability/E&O, Workers Comp -…" at bounding box center [769, 331] width 382 height 28
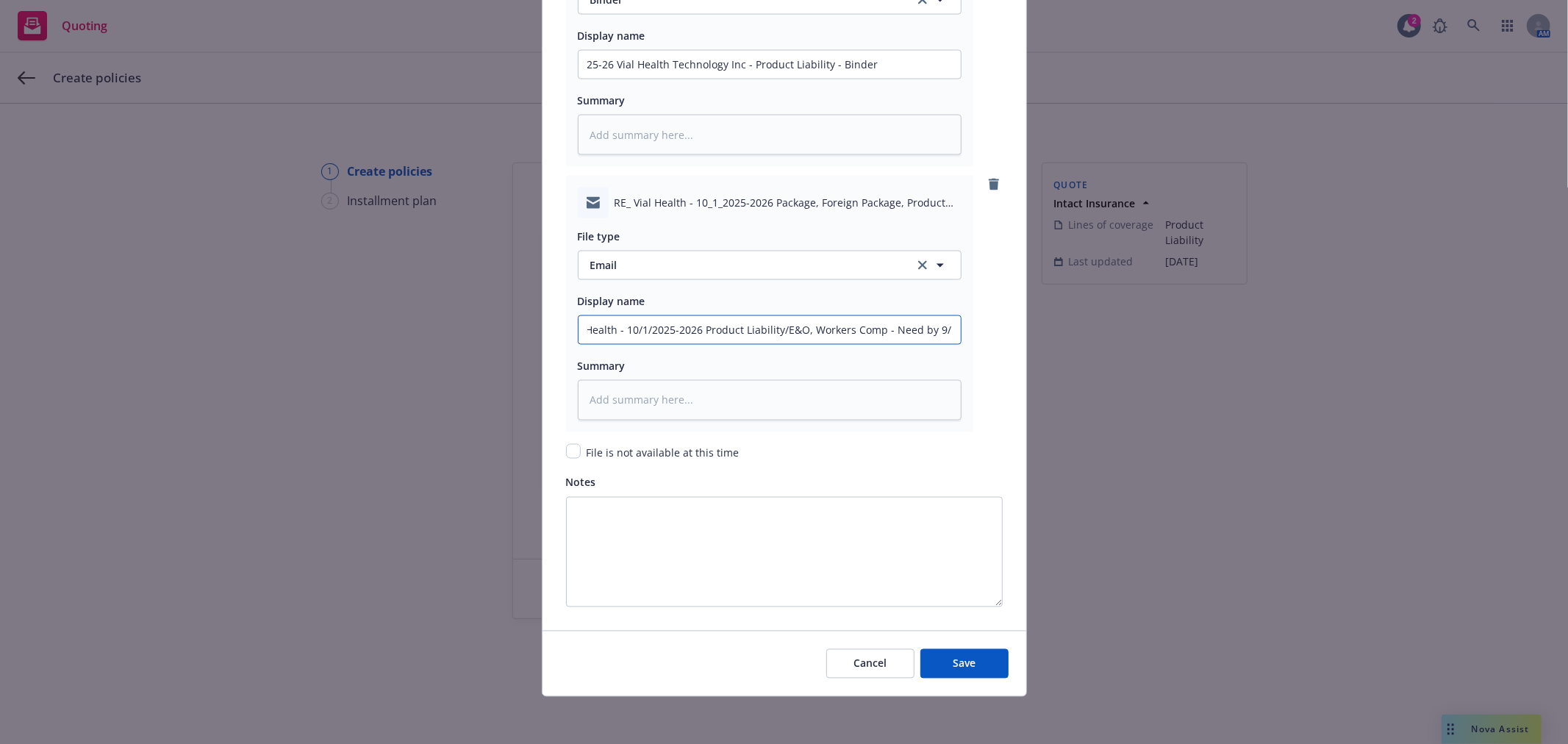
type textarea "x"
type input "Subject: RE: Vial Health - 10/1/2025-2026 Product Liability/E&O, Need by 9/15"
drag, startPoint x: 878, startPoint y: 327, endPoint x: 1068, endPoint y: 327, distance: 190.0
click at [1068, 327] on div "Add policy details Policy number* 850-00-01-68-0003 Policy number not available…" at bounding box center [784, 372] width 1568 height 744
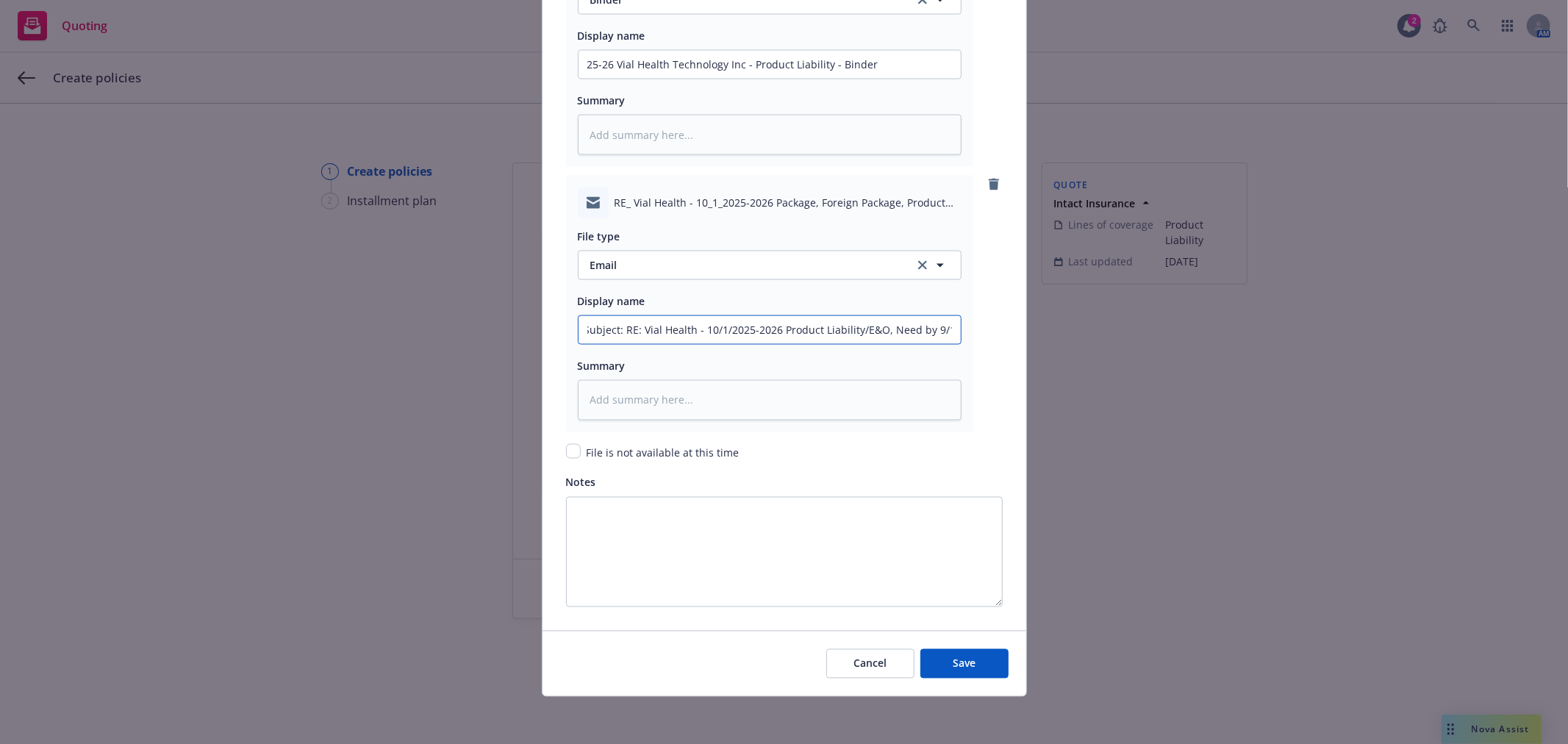
type textarea "x"
type input "Subject: RE: Vial Health - 10/1/2025-2026 Product Liability/E&O,"
type textarea "x"
type input "Subject: RE: Vial Health - 10/1/2025-2026 Product Liability/E&O"
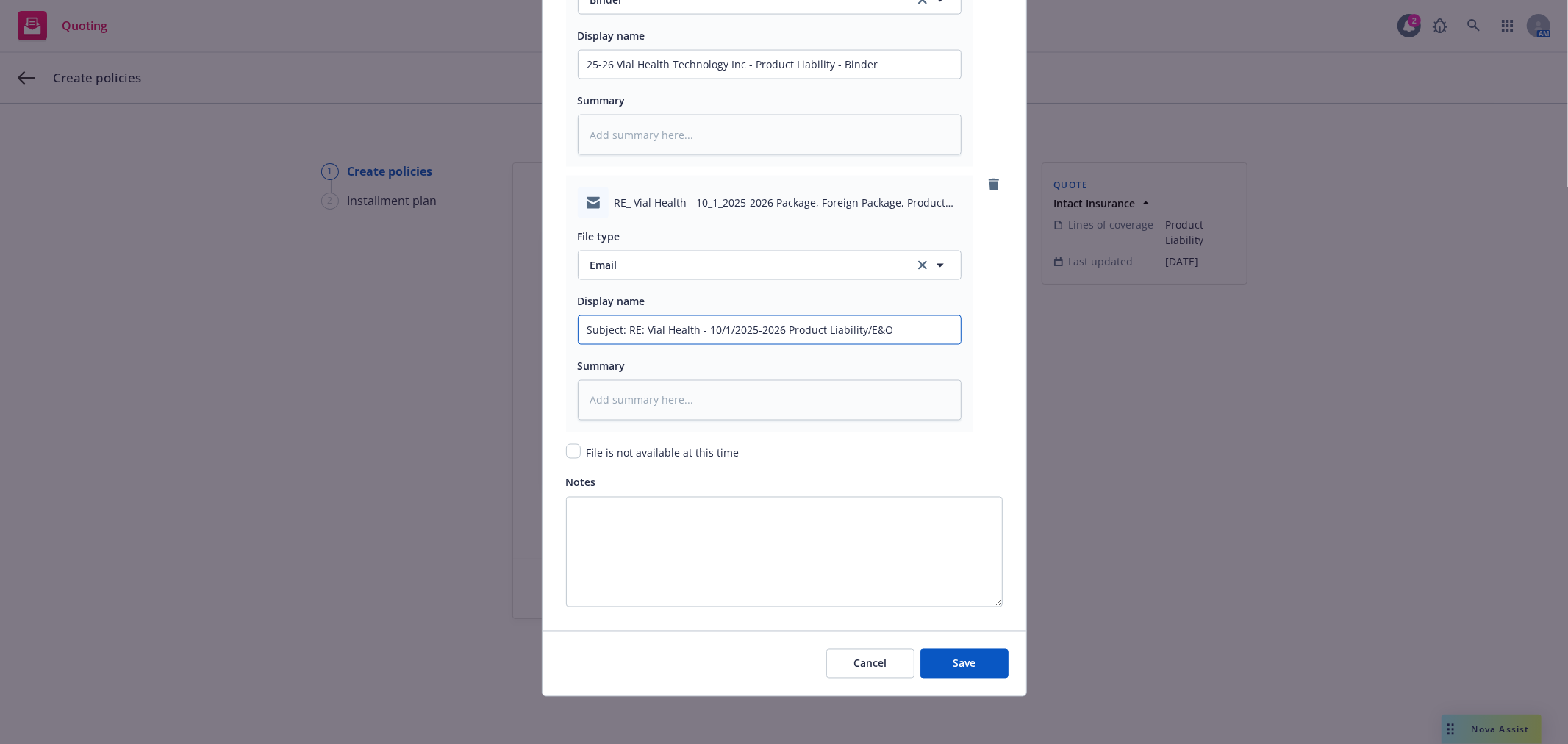
type textarea "x"
type input "Subject: RE: Vial Health - 10/1/2025-2026 Product Liability/E&O"
type textarea "x"
type input "Subject: RE: Vial Health - 10/1/2025-2026 Product Liability/E&O B"
type textarea "x"
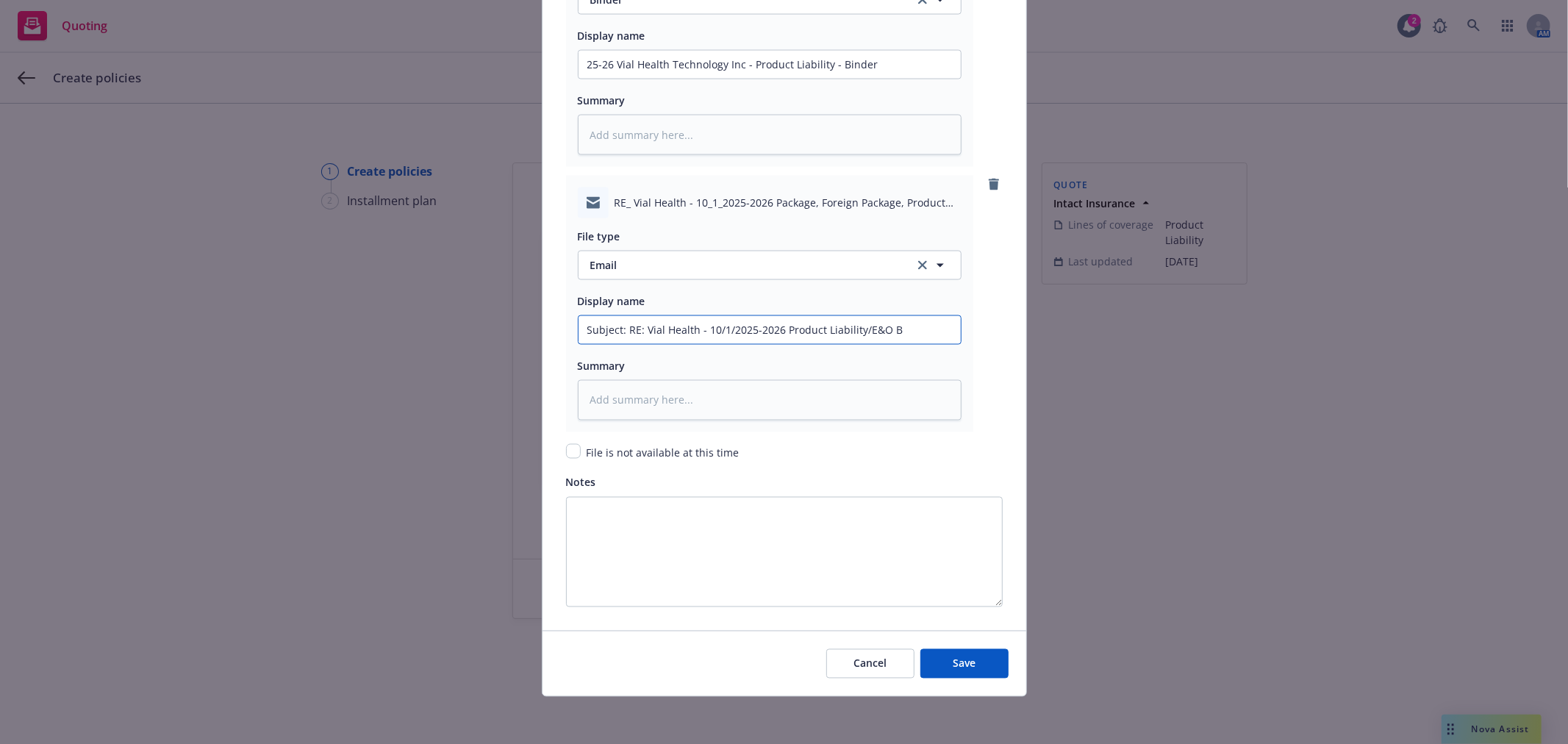
type input "Subject: RE: Vial Health - 10/1/2025-2026 Product Liability/E&O Bi"
type textarea "x"
type input "Subject: RE: Vial Health - 10/1/2025-2026 Product Liability/E&O Bin"
type textarea "x"
type input "Subject: RE: Vial Health - 10/1/2025-2026 Product Liability/E&O Bind"
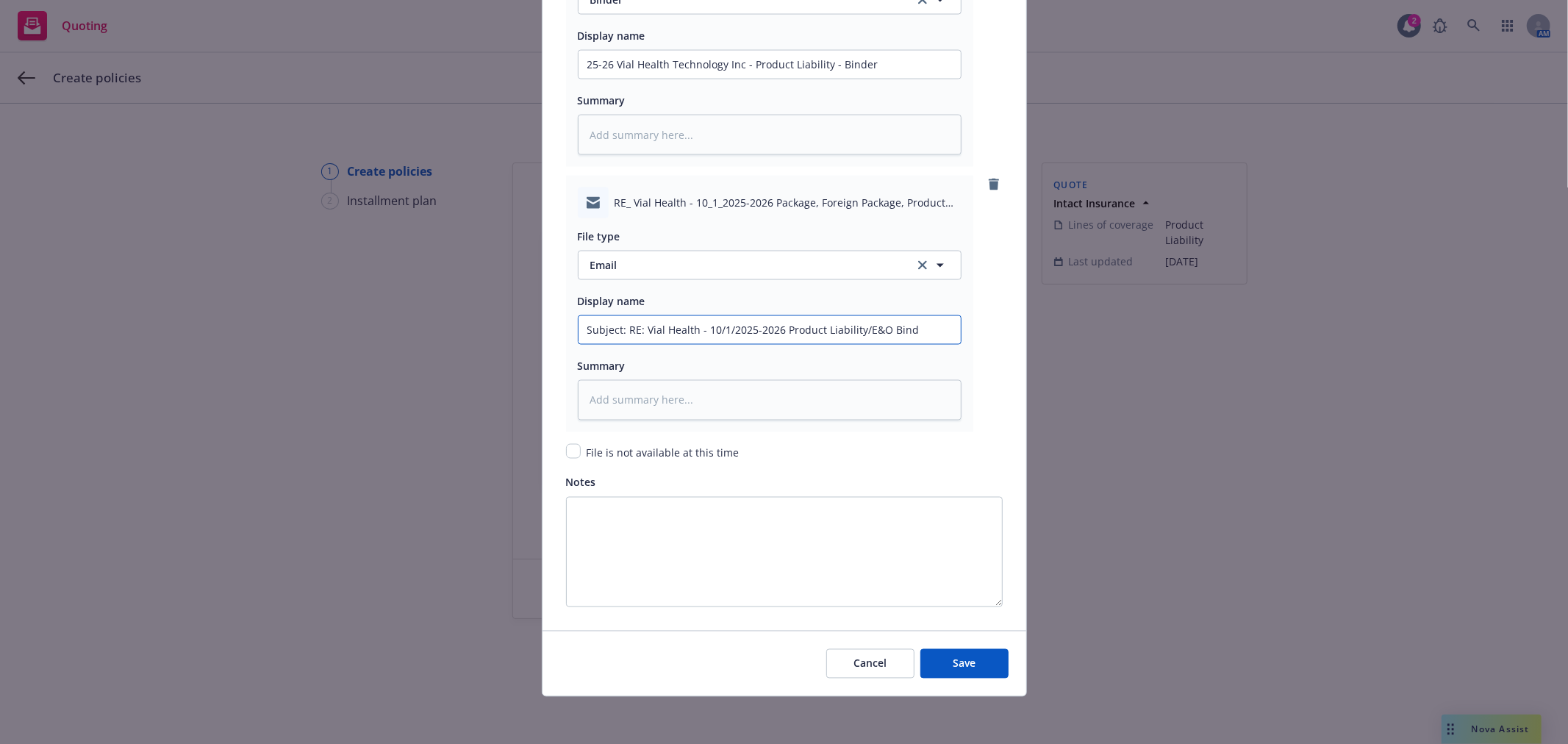
type textarea "x"
type input "Subject: RE: Vial Health - 10/1/2025-2026 Product Liability/E&O Binde"
type textarea "x"
type input "Subject: RE: Vial Health - 10/1/2025-2026 Product Liability/E&O Binder"
type textarea "x"
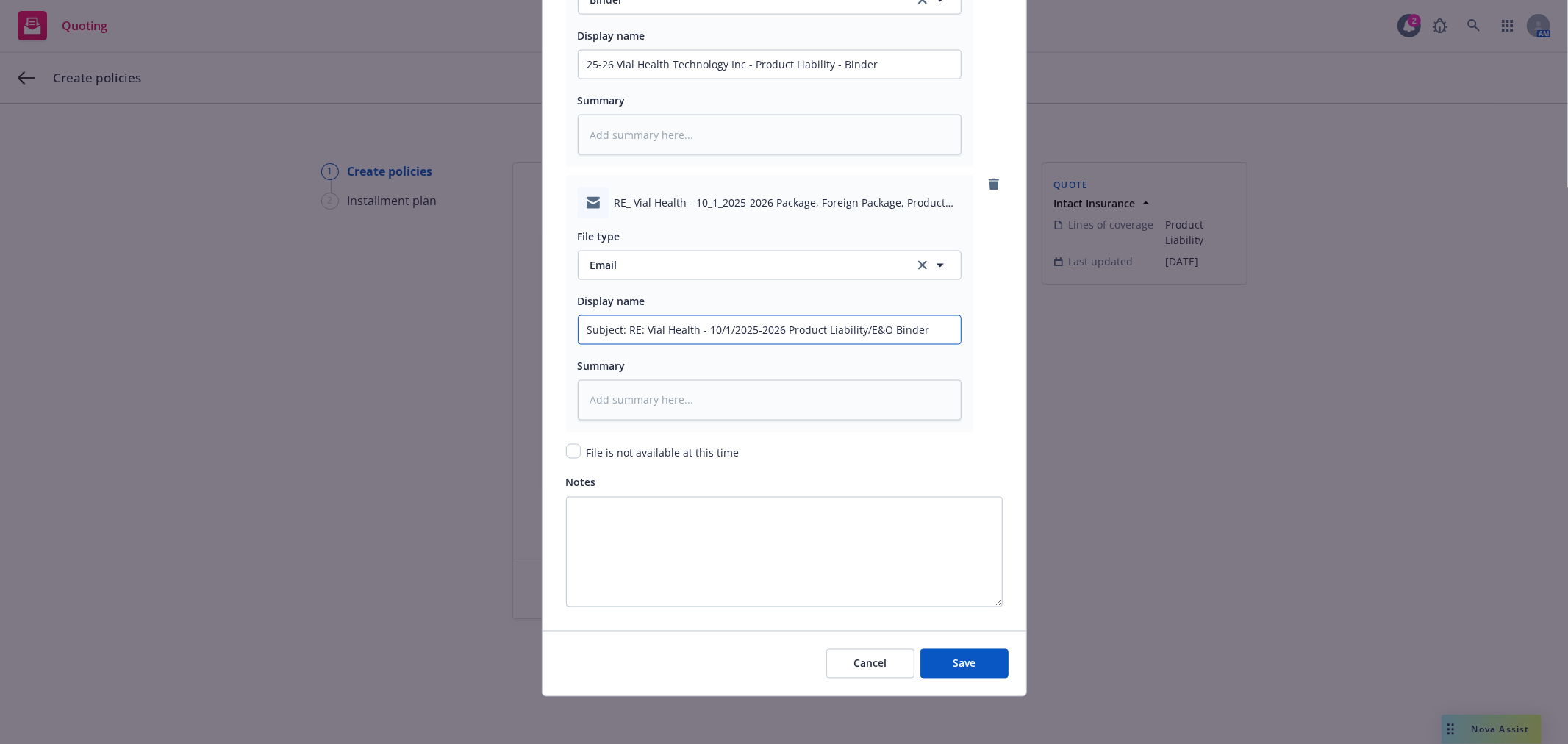
type input "Subject: RE: Vial Health - 10/1/2025-2026 Product Liability/E&O Binder"
type textarea "x"
type input "Subject: RE: Vial Health - 10/1/2025-2026 Product Liability/E&O Binder E"
type textarea "x"
type input "Subject: RE: Vial Health - 10/1/2025-2026 Product Liability/E&O Binder Em"
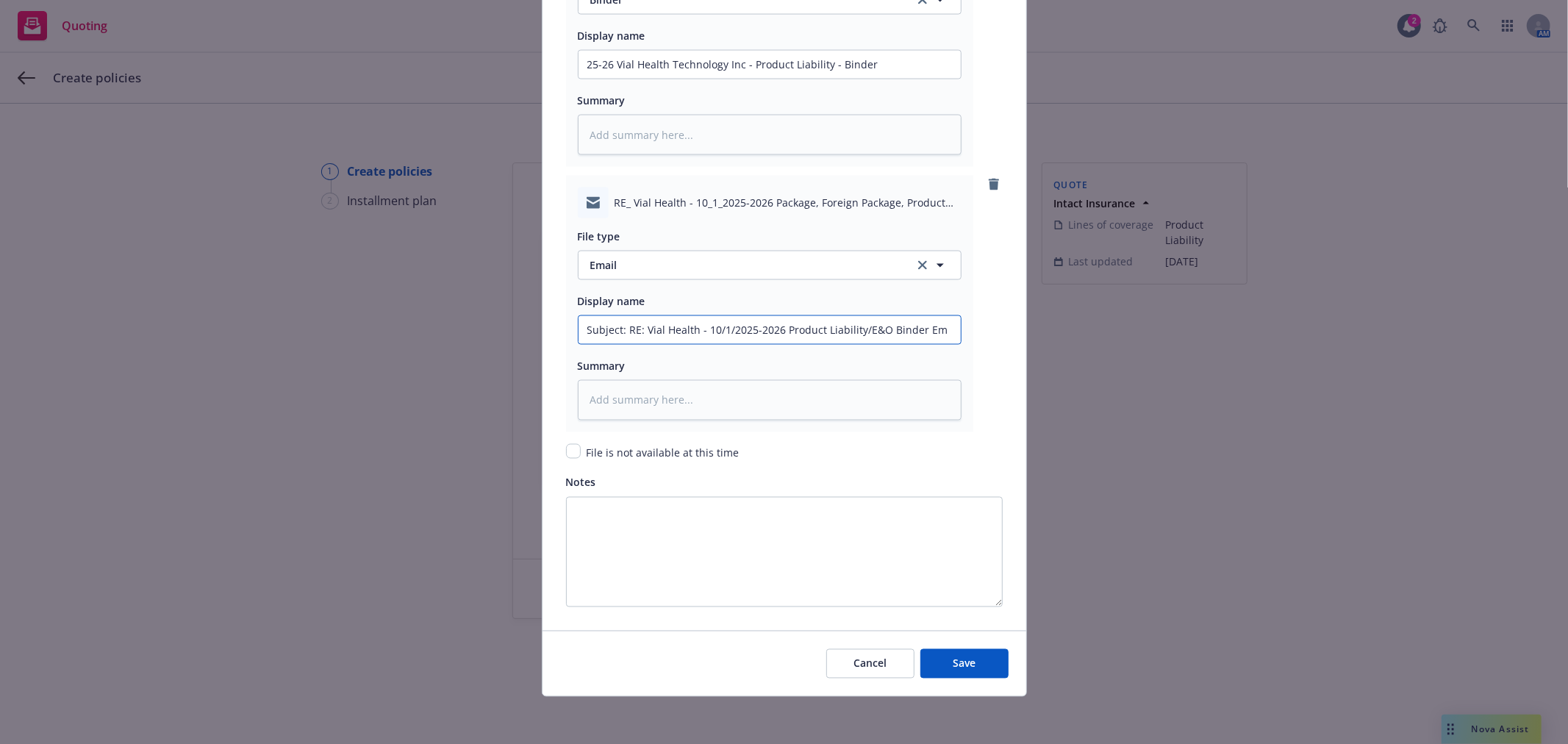
type textarea "x"
type input "Subject: RE: Vial Health - 10/1/2025-2026 Product Liability/E&O Binder Ema"
type textarea "x"
type input "Subject: RE: Vial Health - 10/1/2025-2026 Product Liability/E&O Binder Emai"
type textarea "x"
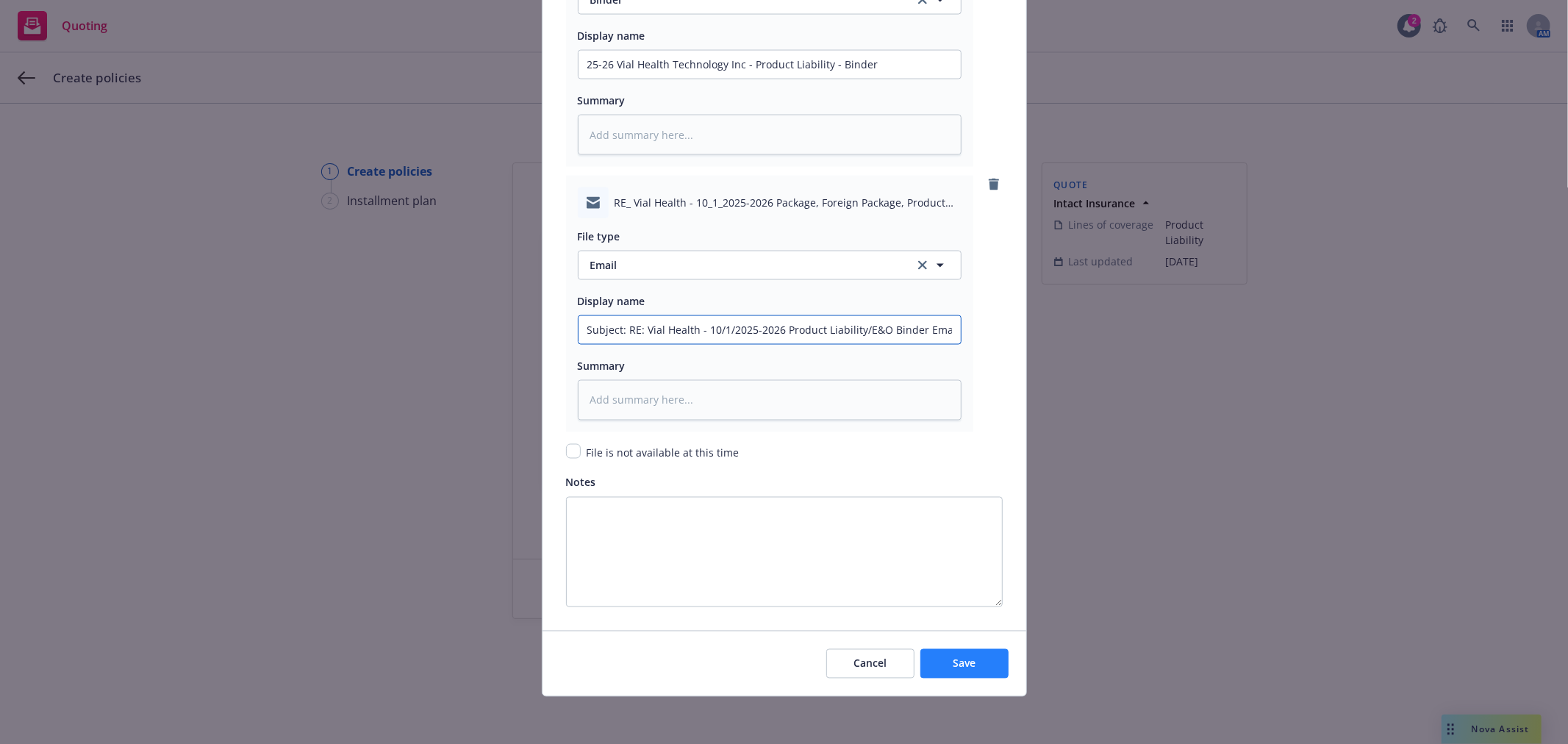
type input "Subject: RE: Vial Health - 10/1/2025-2026 Product Liability/E&O Binder Email"
click at [976, 669] on button "Save" at bounding box center [964, 663] width 88 height 29
type textarea "x"
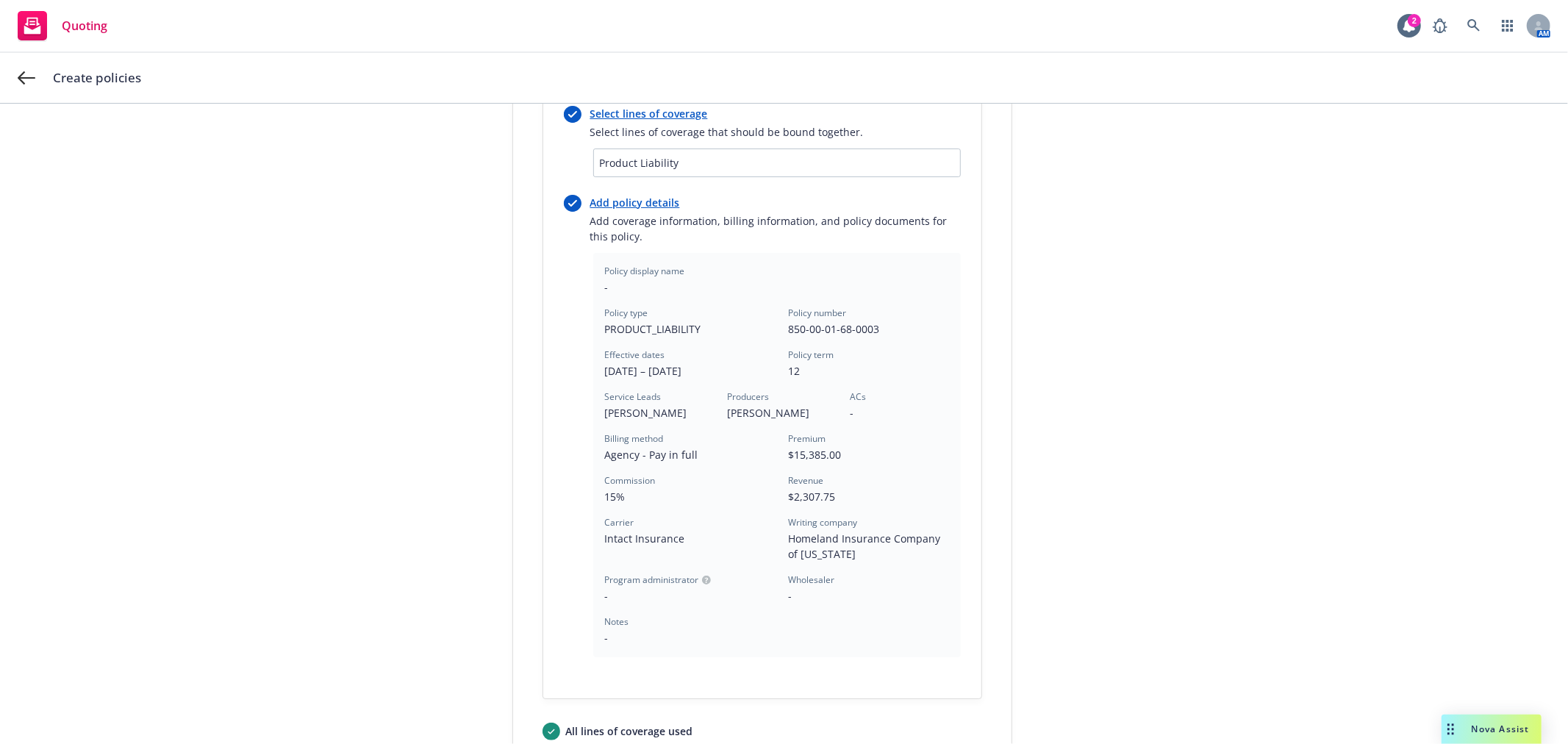
scroll to position [382, 0]
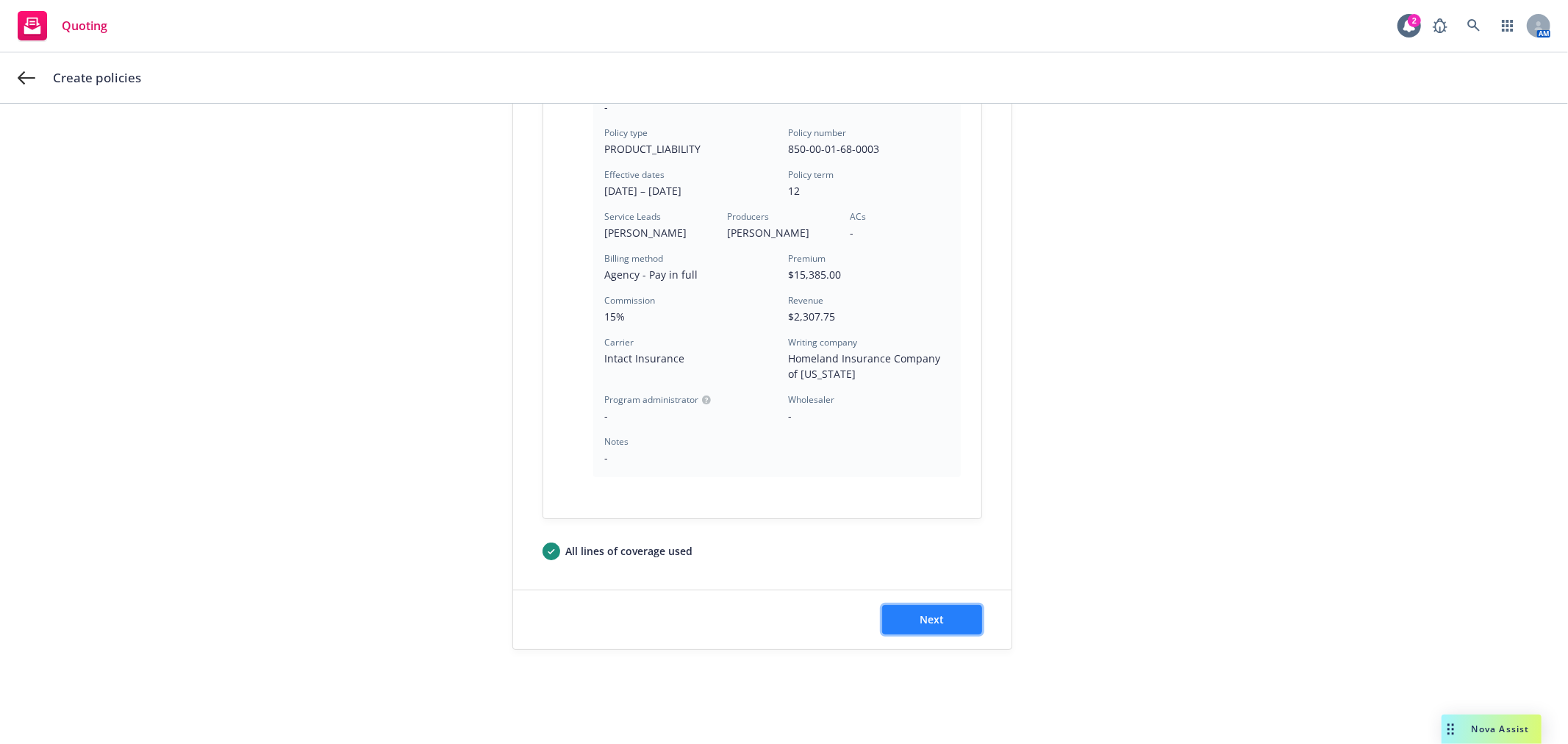
click at [949, 621] on button "Next" at bounding box center [932, 619] width 100 height 29
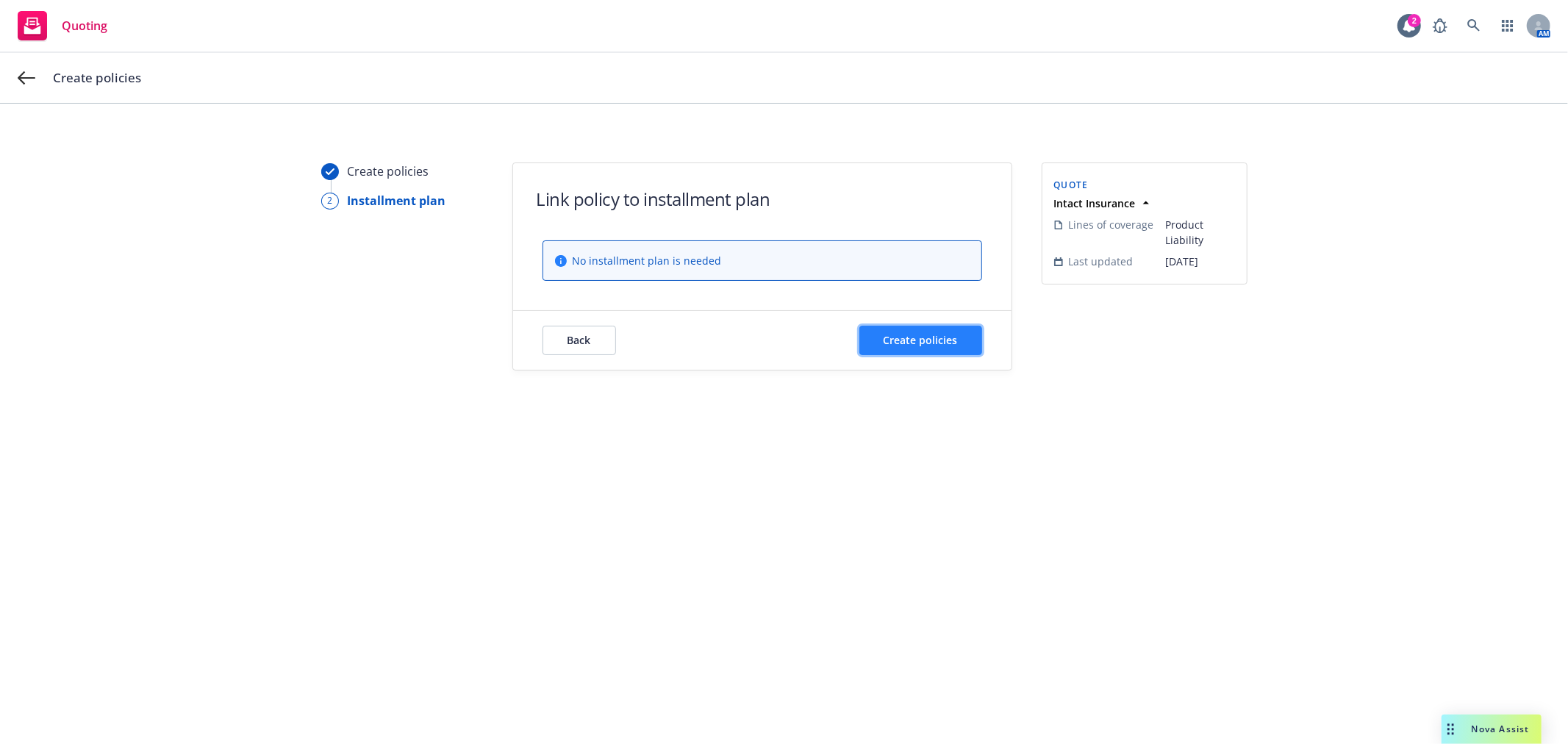
click at [928, 344] on span "Create policies" at bounding box center [920, 340] width 74 height 14
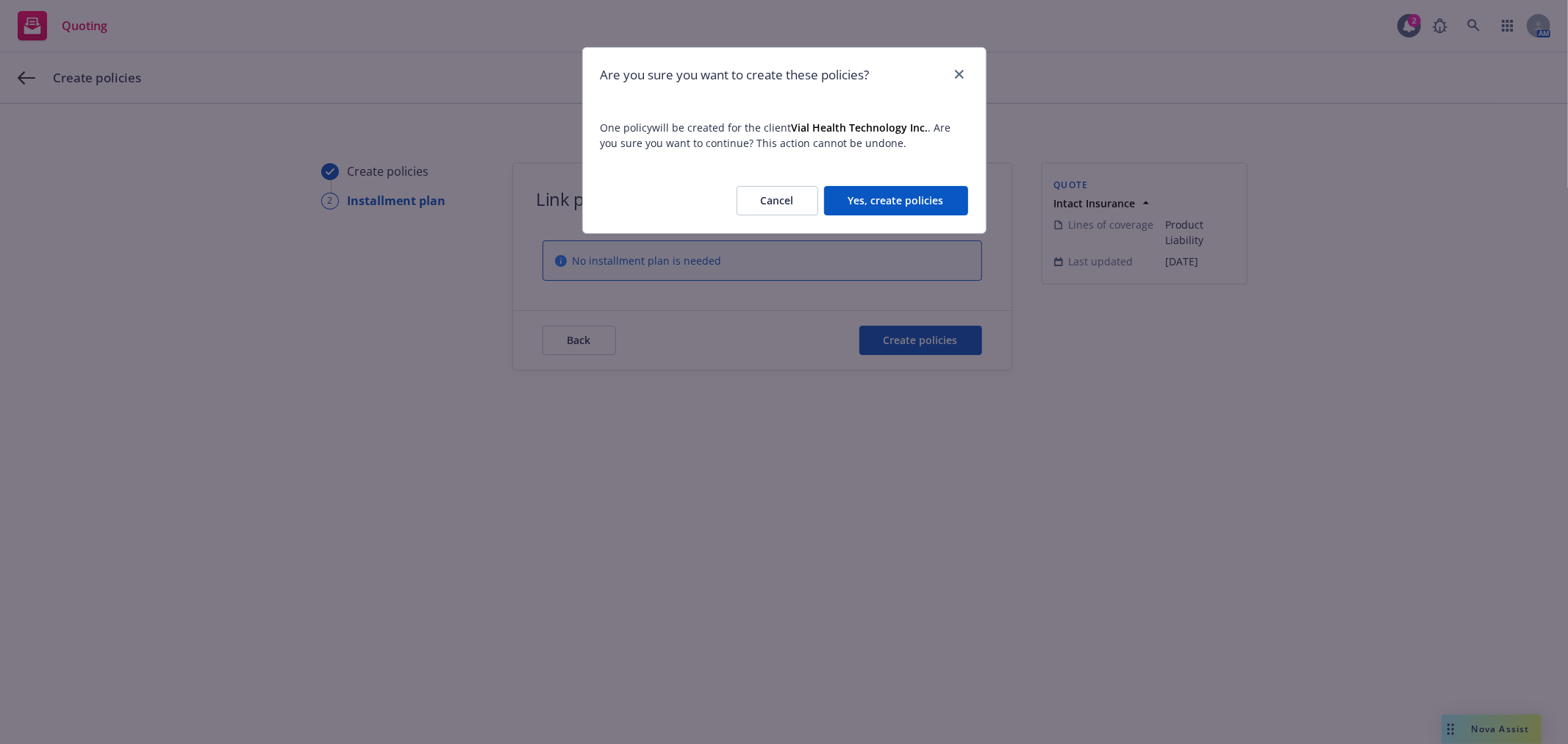
click at [936, 193] on button "Yes, create policies" at bounding box center [896, 200] width 144 height 29
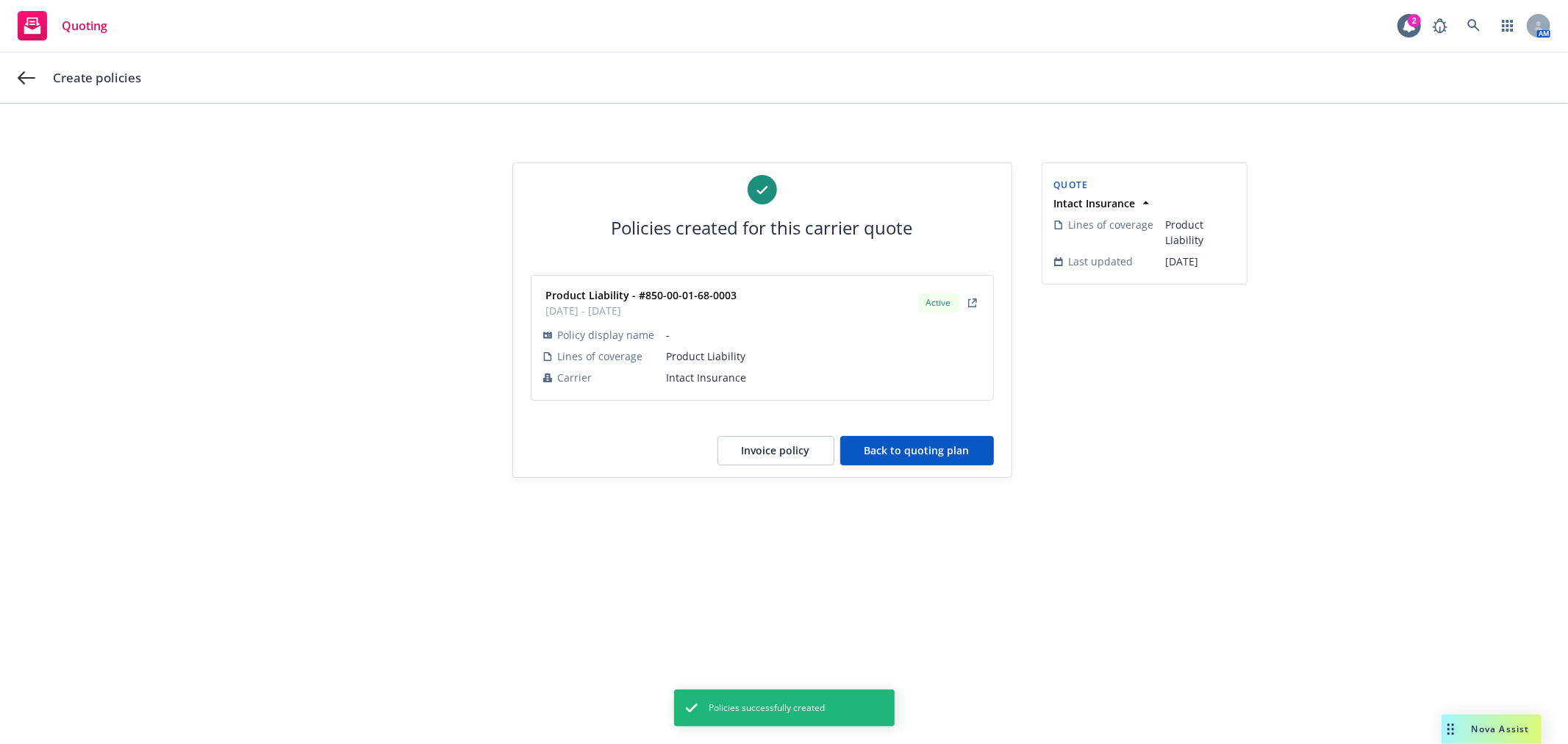
click at [930, 450] on button "Back to quoting plan" at bounding box center [917, 450] width 154 height 29
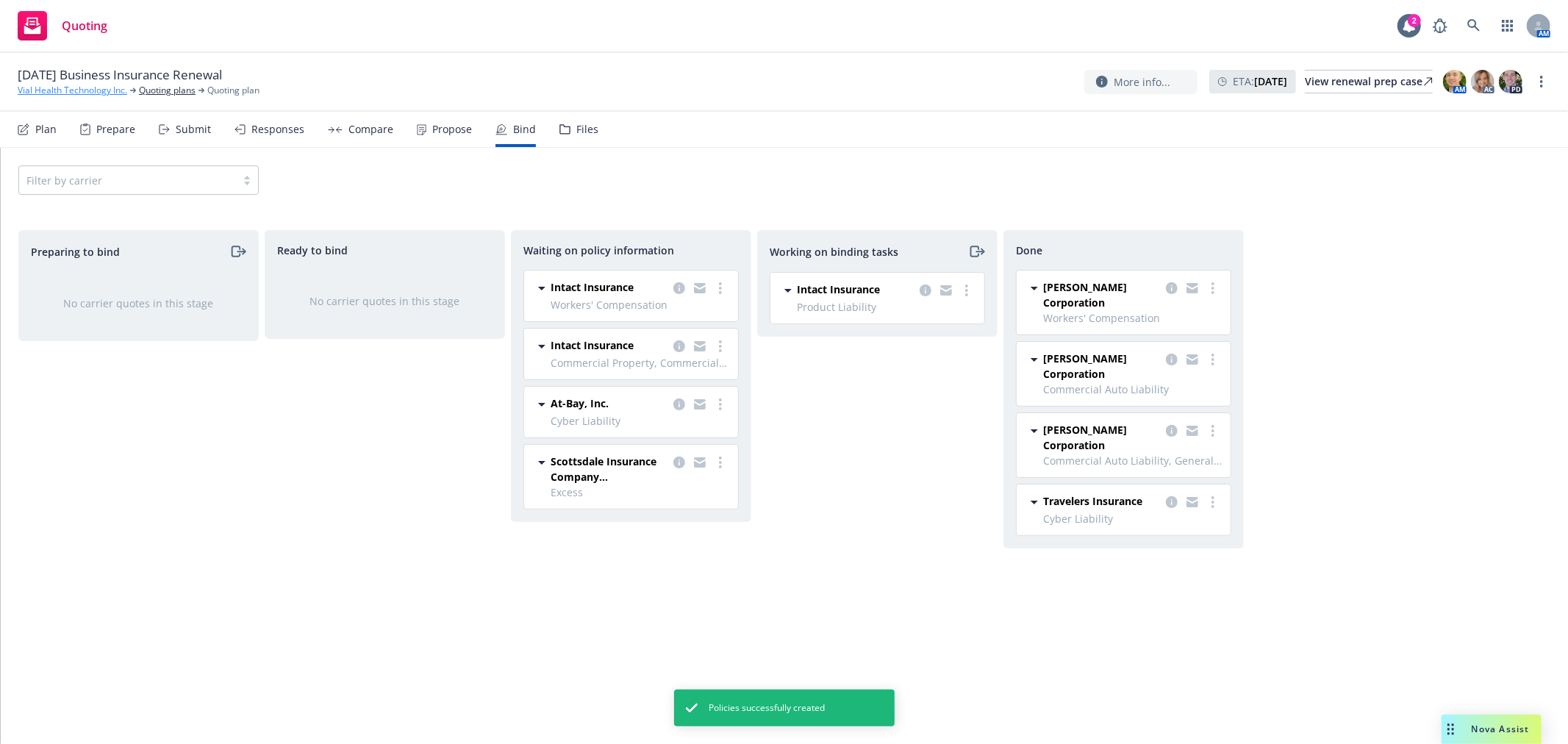
click at [85, 93] on link "Vial Health Technology Inc." at bounding box center [72, 90] width 110 height 13
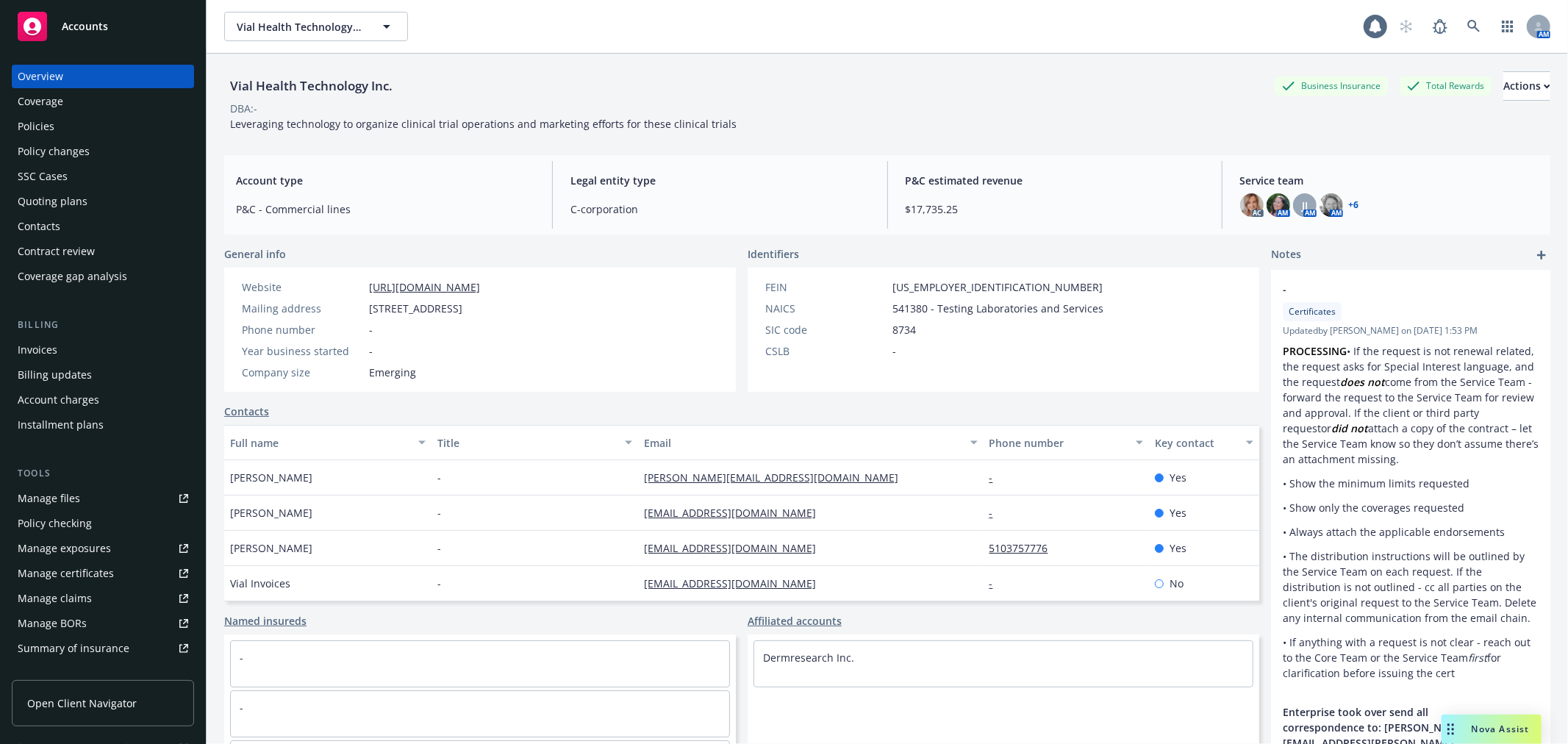
click at [72, 122] on div "Policies" at bounding box center [103, 126] width 171 height 23
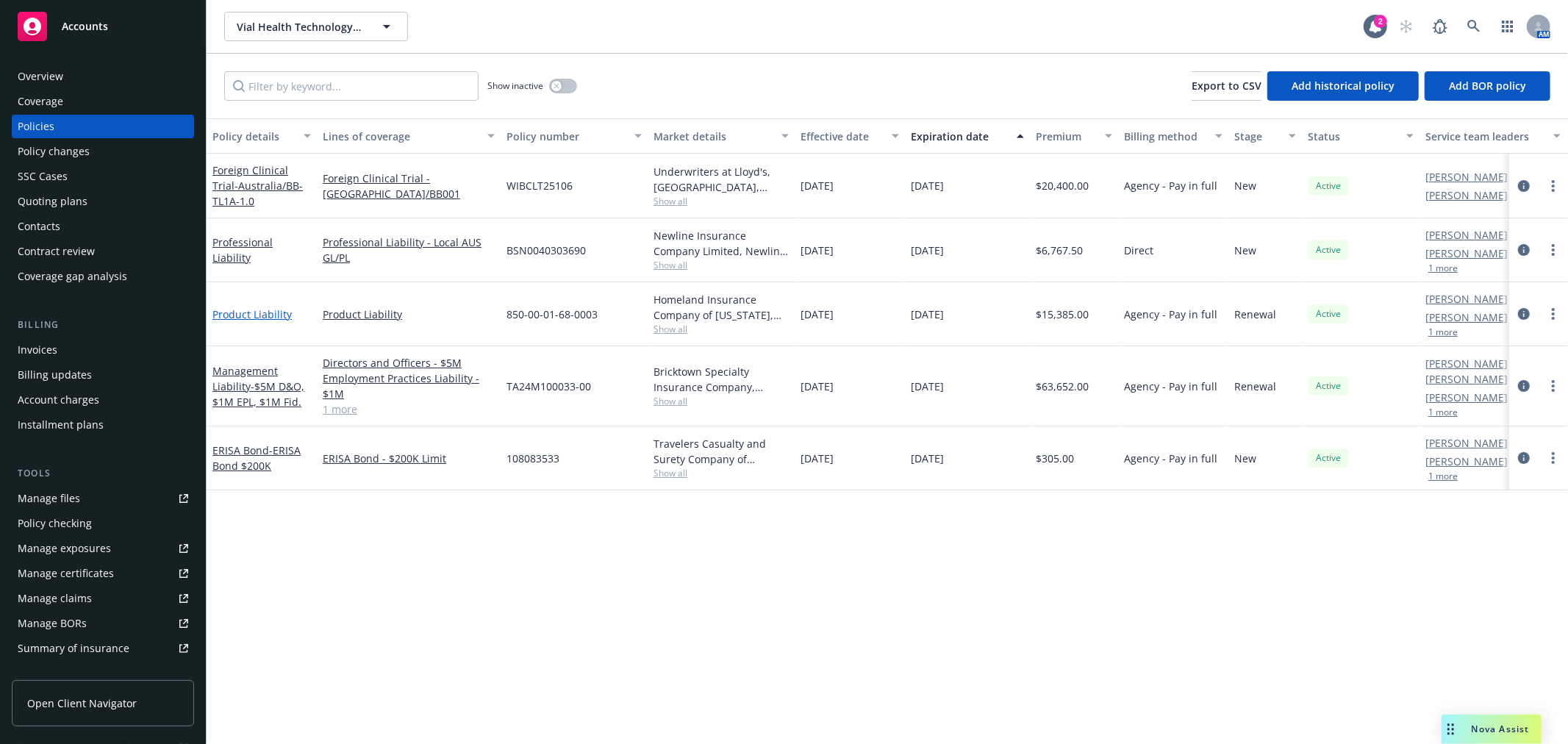
click at [258, 307] on link "Product Liability" at bounding box center [252, 314] width 80 height 14
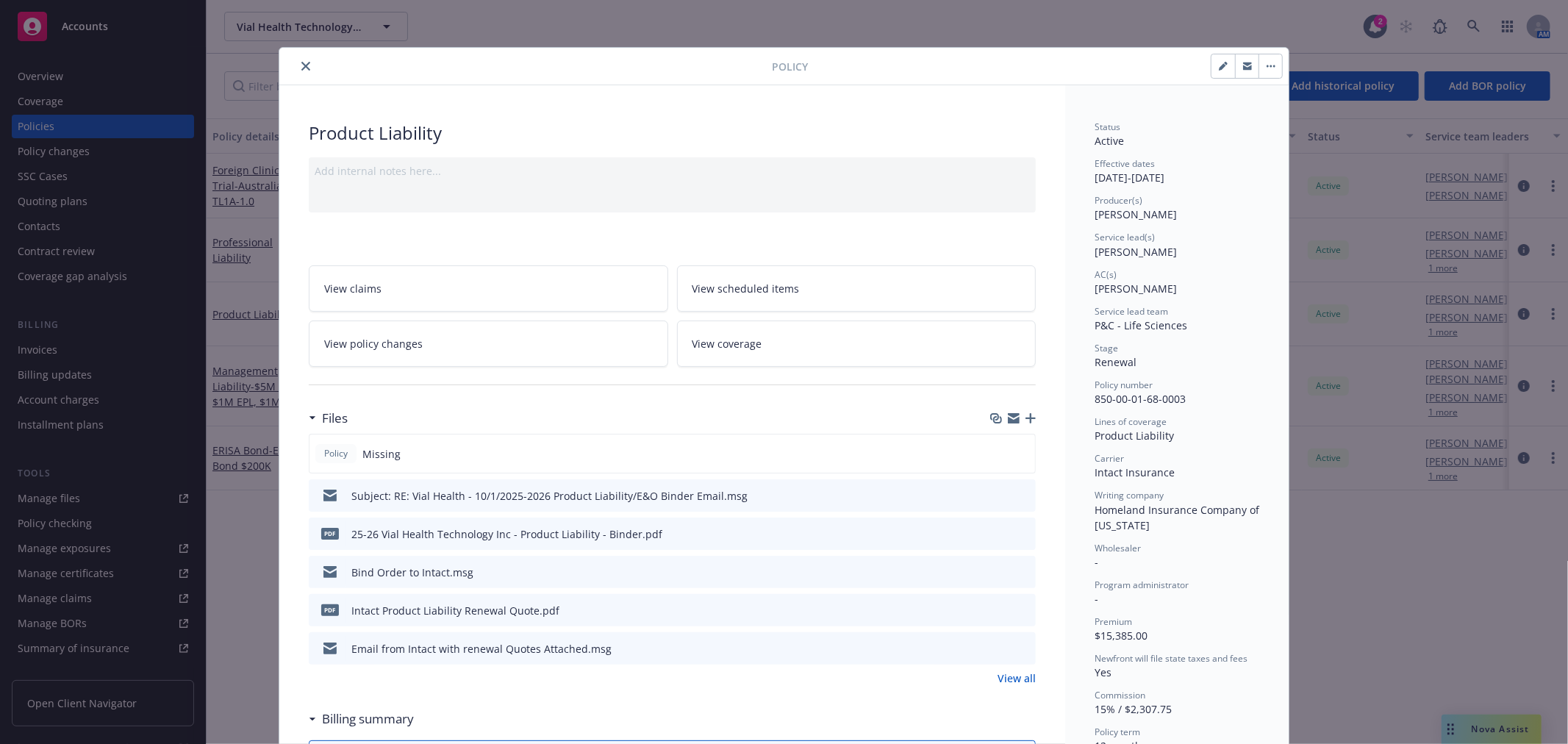
click at [298, 57] on button "close" at bounding box center [305, 66] width 18 height 18
